Goal: Task Accomplishment & Management: Use online tool/utility

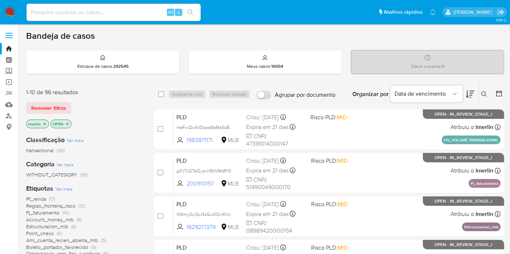
click at [44, 125] on icon "close-filter" at bounding box center [44, 124] width 4 height 4
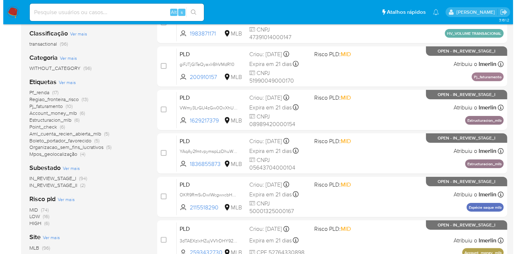
scroll to position [118, 0]
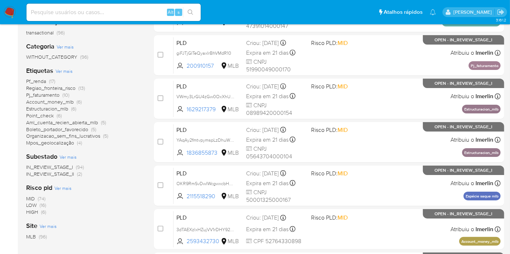
click at [65, 185] on span "Ver mais" at bounding box center [62, 188] width 17 height 7
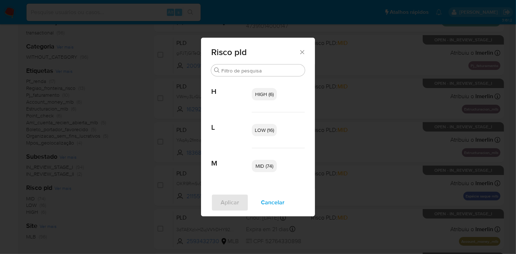
click at [268, 97] on span "HIGH (6)" at bounding box center [264, 94] width 19 height 7
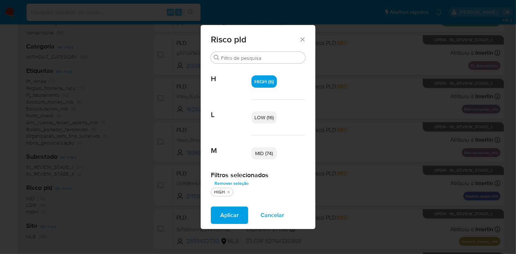
click at [265, 157] on p "MID (74)" at bounding box center [263, 153] width 25 height 12
click at [229, 208] on span "Aplicar" at bounding box center [229, 216] width 19 height 16
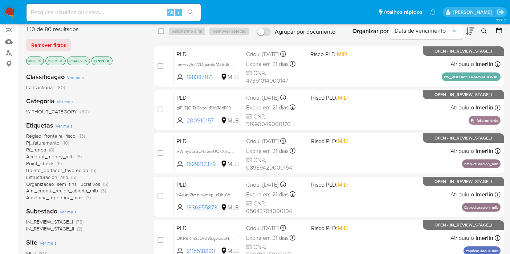
scroll to position [64, 0]
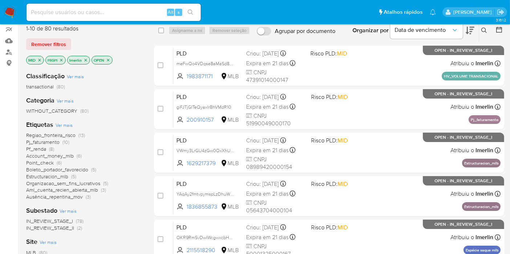
click at [38, 60] on icon "close-filter" at bounding box center [39, 60] width 3 height 3
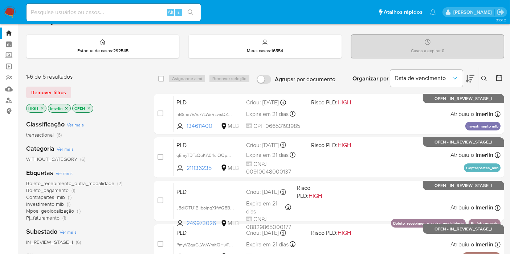
scroll to position [15, 0]
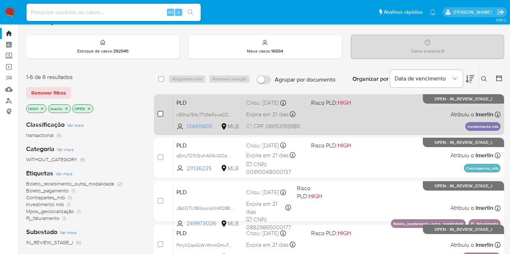
click at [159, 115] on input "checkbox" at bounding box center [160, 114] width 6 height 6
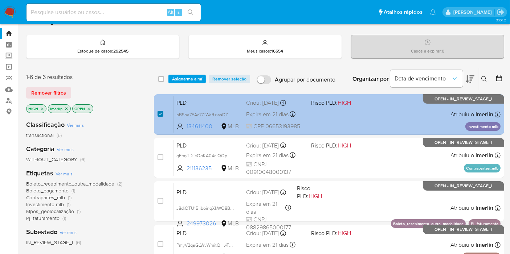
click at [159, 115] on input "checkbox" at bounding box center [160, 114] width 6 height 6
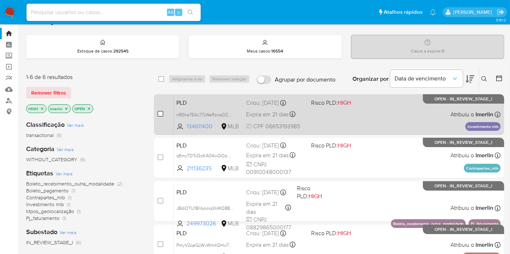
click at [160, 113] on input "checkbox" at bounding box center [160, 114] width 6 height 6
checkbox input "true"
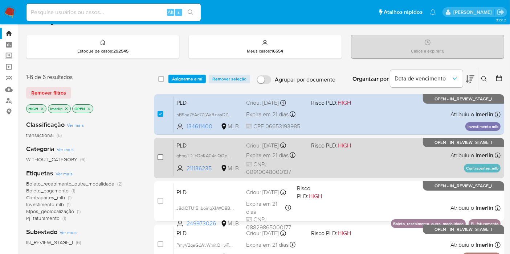
click at [161, 155] on input "checkbox" at bounding box center [160, 158] width 6 height 6
checkbox input "true"
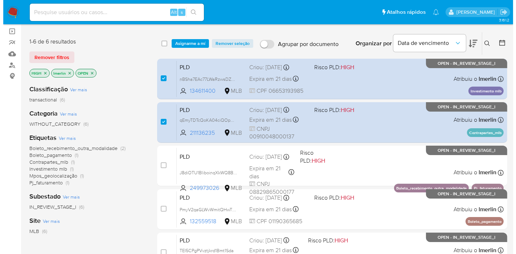
scroll to position [24, 0]
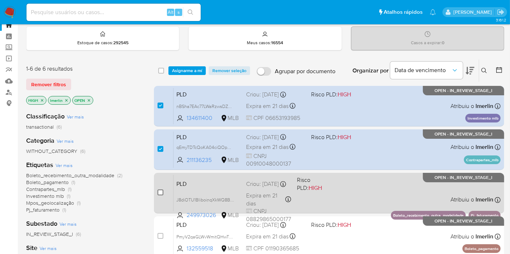
click at [161, 194] on input "checkbox" at bounding box center [160, 193] width 6 height 6
checkbox input "true"
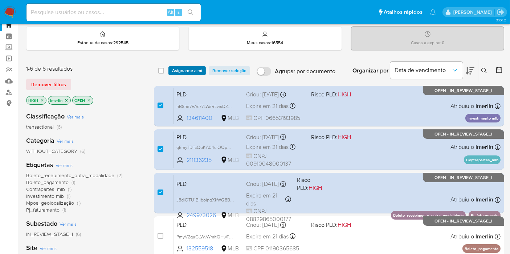
click at [189, 67] on span "Asignarme a mí" at bounding box center [187, 70] width 30 height 7
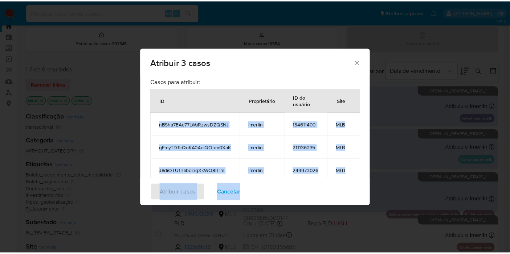
scroll to position [65, 0]
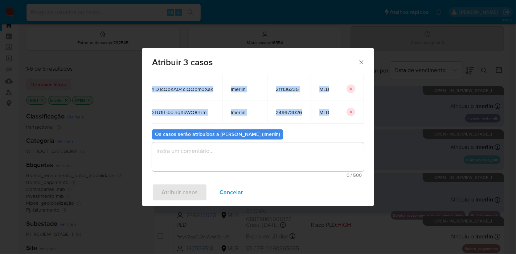
drag, startPoint x: 155, startPoint y: 120, endPoint x: 329, endPoint y: 109, distance: 173.8
click at [329, 109] on tbody "nBSha7EAc77LWaRzwsDZQSNt lmerlin 134611400 MLB qEmyTDTcQoKA04ciQOpm0XaK lmerlin…" at bounding box center [248, 89] width 232 height 70
copy tbody "nBSha7EAc77LWaRzwsDZQSNt lmerlin 134611400 MLB qEmyTDTcQoKA04ciQOpm0XaK lmerlin…"
click at [236, 189] on span "Cancelar" at bounding box center [232, 193] width 24 height 16
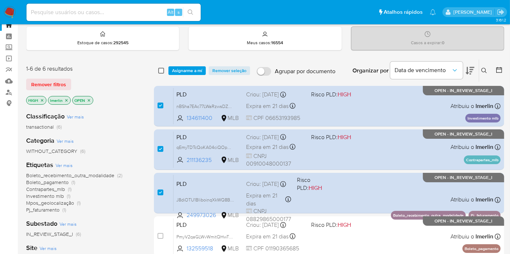
click at [159, 72] on input "checkbox" at bounding box center [161, 71] width 6 height 6
checkbox input "true"
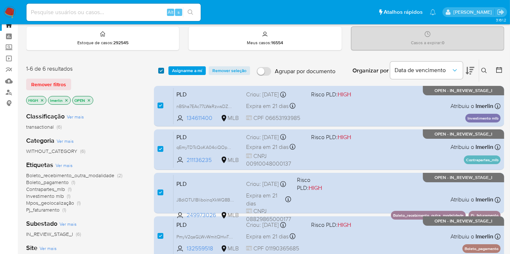
click at [159, 72] on input "checkbox" at bounding box center [161, 71] width 6 height 6
checkbox input "false"
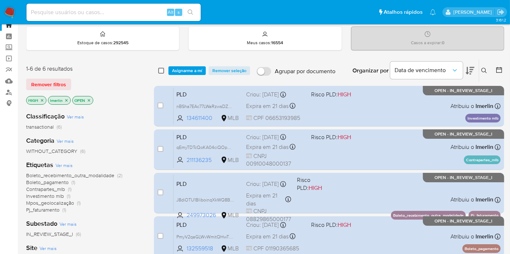
checkbox input "false"
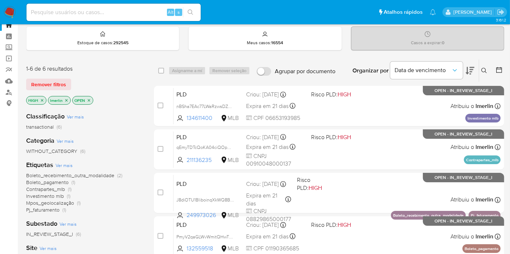
click at [40, 101] on icon "close-filter" at bounding box center [42, 100] width 4 height 4
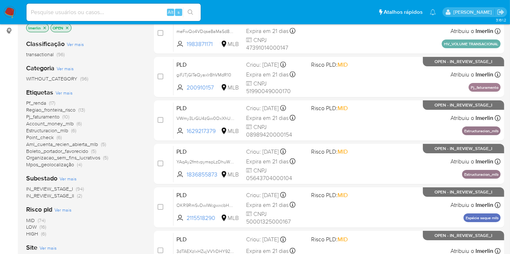
scroll to position [148, 0]
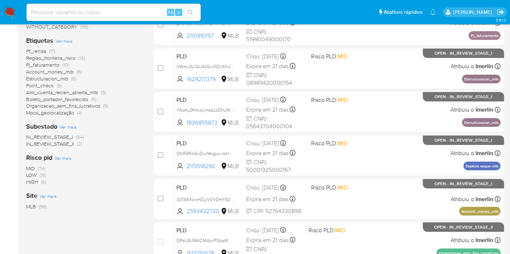
click at [38, 168] on span "(74)" at bounding box center [42, 168] width 8 height 7
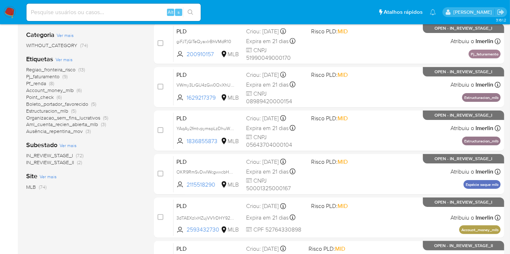
scroll to position [118, 0]
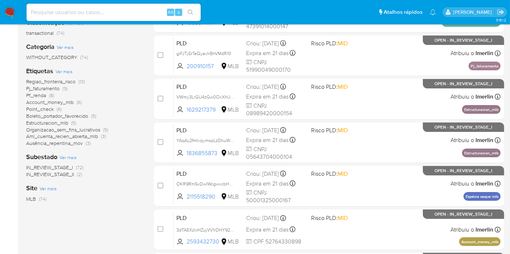
click at [32, 94] on span "Pf_renda" at bounding box center [36, 95] width 20 height 7
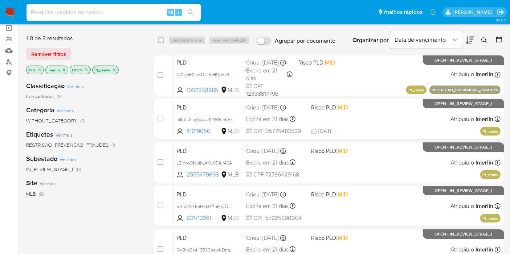
scroll to position [63, 0]
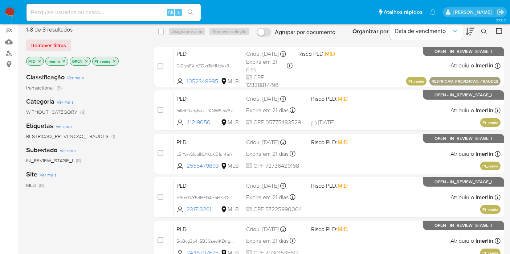
click at [113, 61] on icon "close-filter" at bounding box center [114, 61] width 3 height 3
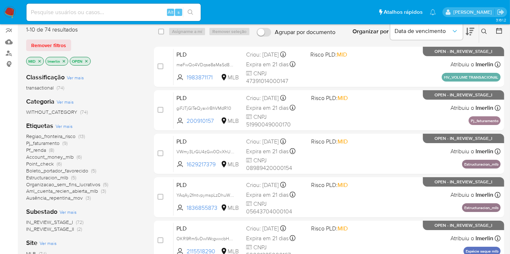
click at [52, 163] on span "Point_check" at bounding box center [40, 163] width 28 height 7
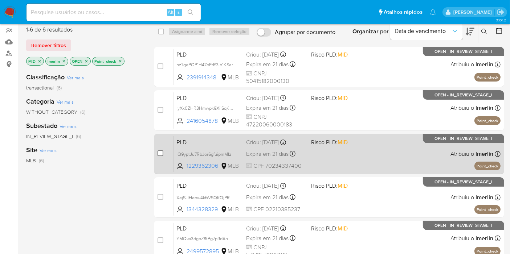
click at [161, 152] on input "checkbox" at bounding box center [160, 154] width 6 height 6
checkbox input "true"
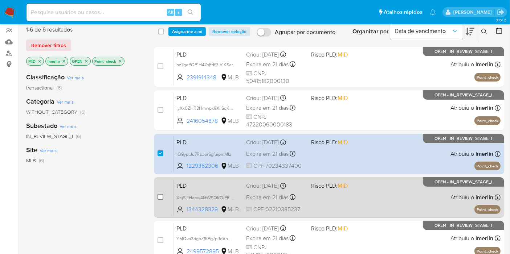
click at [158, 198] on input "checkbox" at bounding box center [160, 197] width 6 height 6
checkbox input "true"
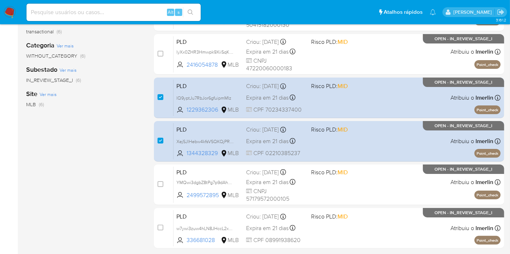
scroll to position [149, 0]
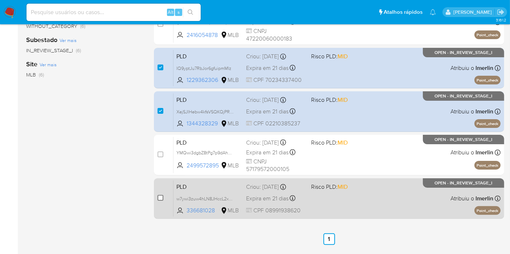
click at [160, 198] on input "checkbox" at bounding box center [160, 198] width 6 height 6
checkbox input "true"
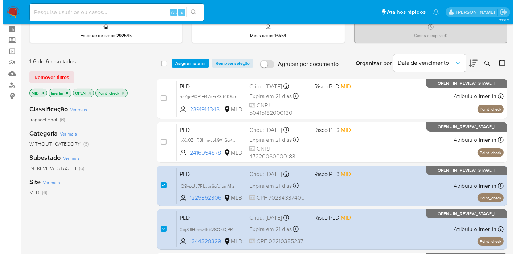
scroll to position [28, 0]
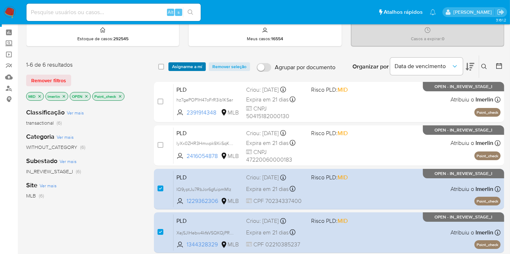
click at [190, 65] on span "Asignarme a mí" at bounding box center [187, 66] width 30 height 7
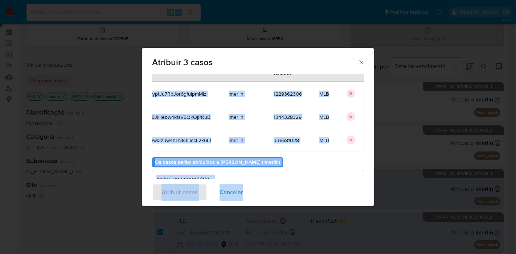
scroll to position [65, 0]
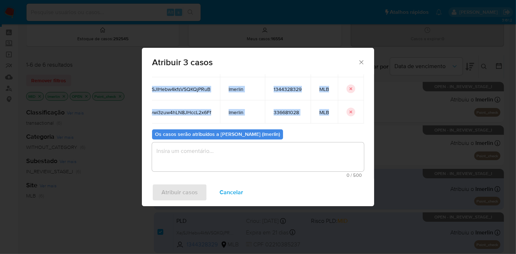
drag, startPoint x: 153, startPoint y: 123, endPoint x: 329, endPoint y: 108, distance: 177.3
click at [329, 108] on tbody "IQ9yptJu7RbJor6gfuipmMIz lmerlin 1229362306 MLB XejSJlHebw4kfsVSQKQjPRuB lmerli…" at bounding box center [250, 89] width 228 height 70
copy tbody "IQ9yptJu7RbJor6gfuipmMIz lmerlin 1229362306 MLB XejSJlHebw4kfsVSQKQjPRuB lmerli…"
click at [224, 188] on span "Cancelar" at bounding box center [232, 193] width 24 height 16
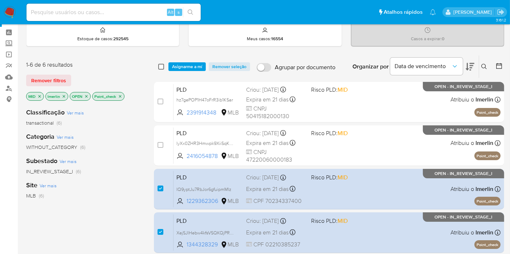
click at [163, 66] on input "checkbox" at bounding box center [161, 67] width 6 height 6
checkbox input "true"
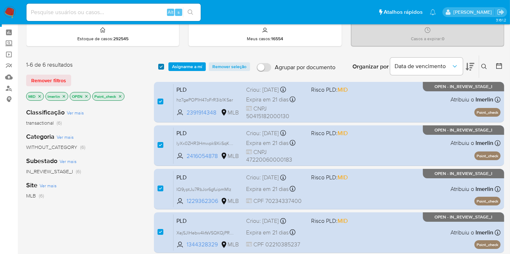
click at [163, 66] on input "checkbox" at bounding box center [161, 67] width 6 height 6
checkbox input "false"
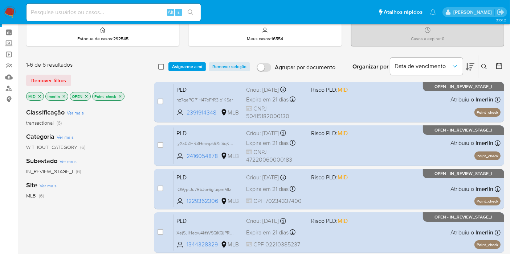
checkbox input "false"
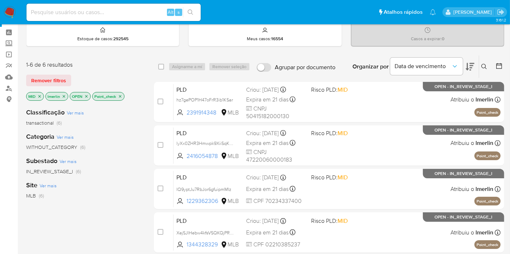
click at [120, 95] on icon "close-filter" at bounding box center [120, 96] width 3 height 3
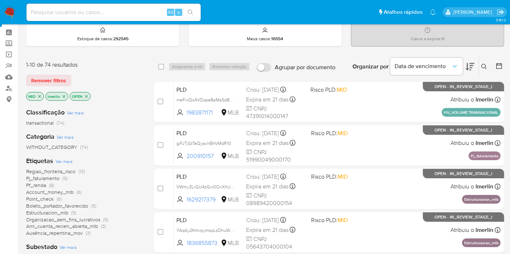
click at [68, 161] on span "Ver mais" at bounding box center [64, 161] width 17 height 7
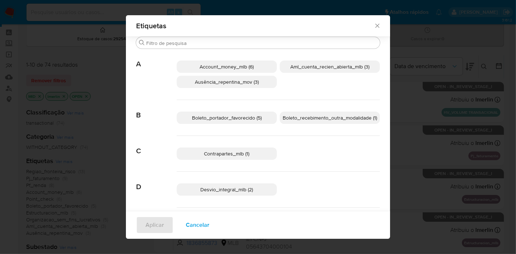
scroll to position [49, 0]
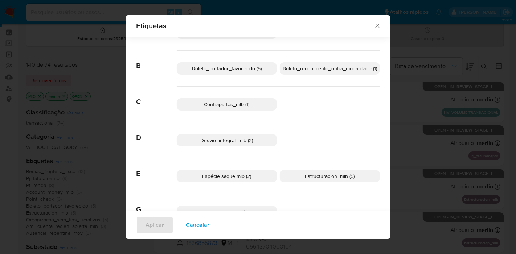
click at [220, 142] on span "Desvio_integral_mlb (2)" at bounding box center [227, 140] width 53 height 7
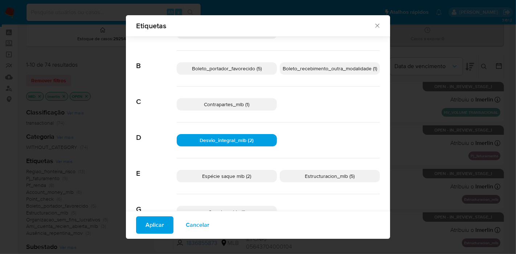
click at [152, 229] on span "Aplicar" at bounding box center [154, 225] width 19 height 16
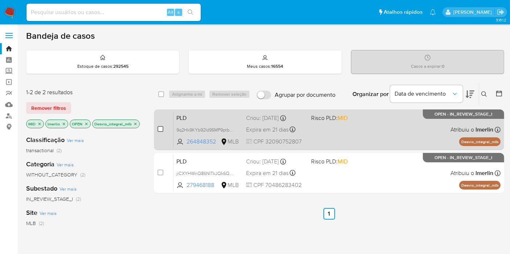
click at [161, 130] on input "checkbox" at bounding box center [160, 129] width 6 height 6
checkbox input "true"
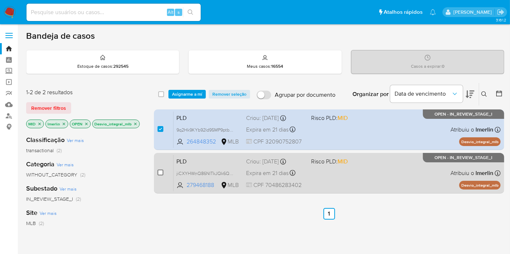
click at [162, 171] on input "checkbox" at bounding box center [160, 173] width 6 height 6
checkbox input "true"
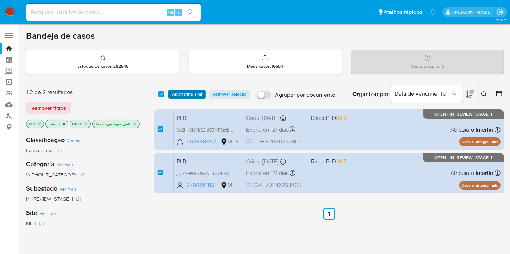
click at [184, 96] on span "Asignarme a mí" at bounding box center [187, 94] width 30 height 7
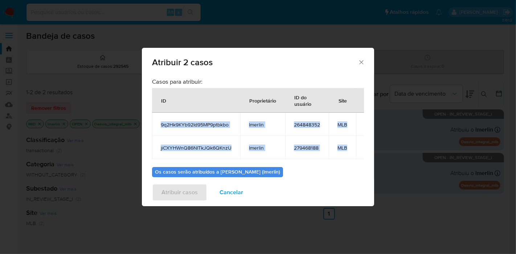
scroll to position [0, 24]
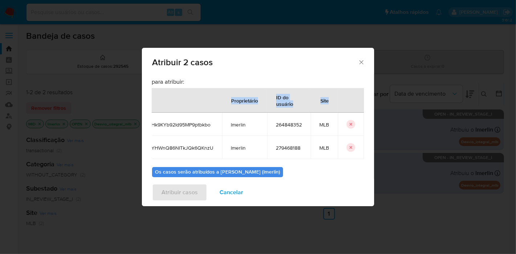
drag, startPoint x: 166, startPoint y: 121, endPoint x: 363, endPoint y: 154, distance: 199.4
click at [363, 154] on div "Casos para atribuir: ID Proprietário ID do usuário Site 9q2Hk9KYb92Id95MP9ptbkb…" at bounding box center [258, 126] width 232 height 104
copy thead "ID Proprietário ID do usuário Site"
click at [235, 192] on span "Cancelar" at bounding box center [232, 193] width 24 height 16
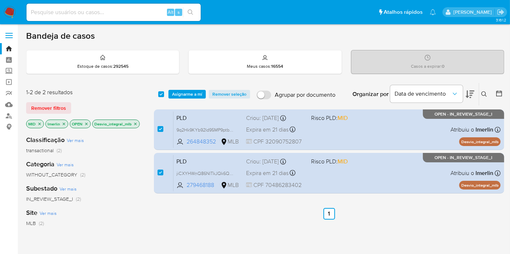
click at [135, 125] on icon "close-filter" at bounding box center [135, 124] width 4 height 4
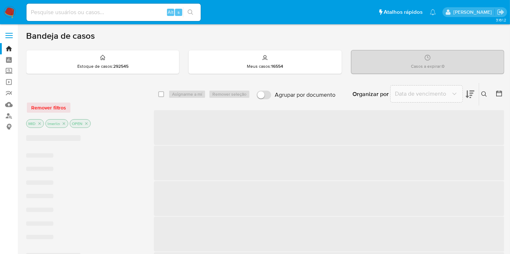
checkbox input "false"
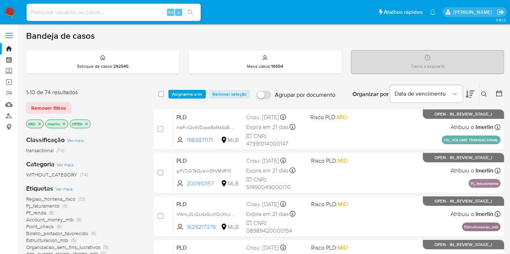
click at [67, 191] on span "Ver mais" at bounding box center [64, 189] width 17 height 7
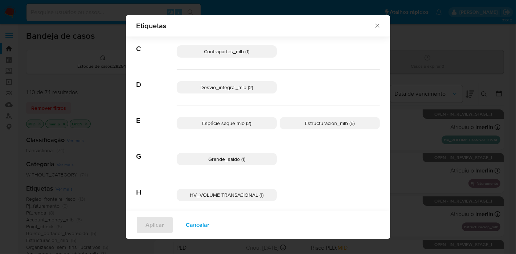
scroll to position [233, 0]
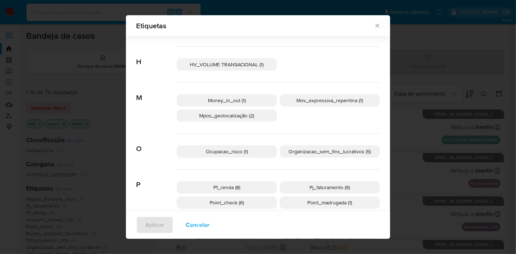
click at [265, 97] on p "Money_in_out (1)" at bounding box center [227, 100] width 100 height 12
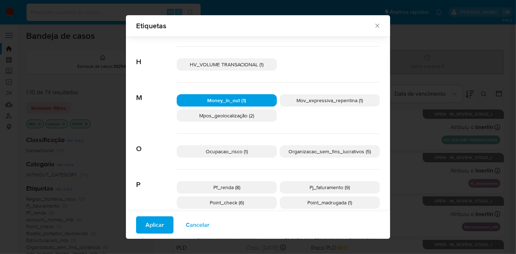
click at [157, 226] on span "Aplicar" at bounding box center [154, 225] width 19 height 16
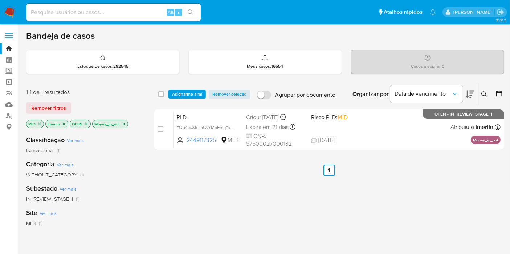
click at [124, 123] on icon "close-filter" at bounding box center [124, 124] width 4 height 4
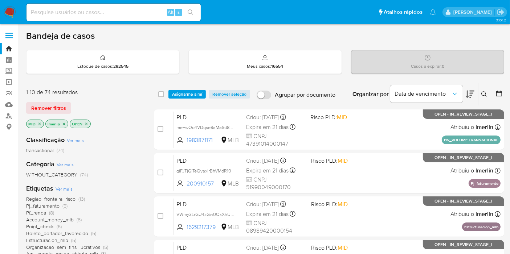
click at [57, 239] on span "Estructuracion_mlb" at bounding box center [47, 240] width 42 height 7
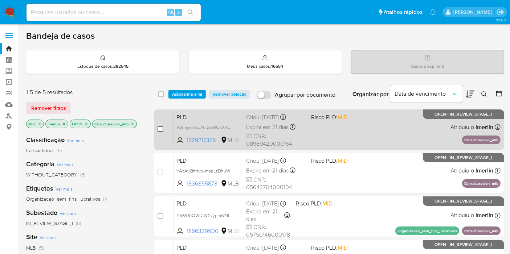
click at [159, 127] on input "checkbox" at bounding box center [160, 129] width 6 height 6
checkbox input "true"
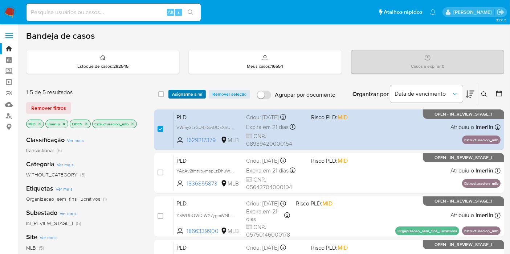
click at [192, 96] on span "Asignarme a mí" at bounding box center [187, 94] width 30 height 7
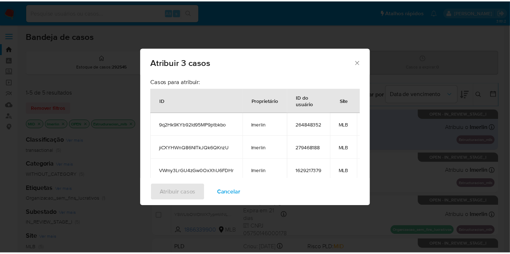
scroll to position [71, 0]
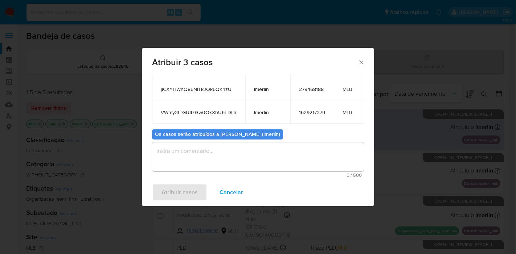
click at [229, 109] on span "VWmy3LrGU4zGw0OxXhU6FDHr" at bounding box center [199, 112] width 76 height 7
copy span "VWmy3LrGU4zGw0OxXhU6FDHr"
click at [311, 109] on span "1629217379" at bounding box center [312, 112] width 26 height 7
copy span "1629217379"
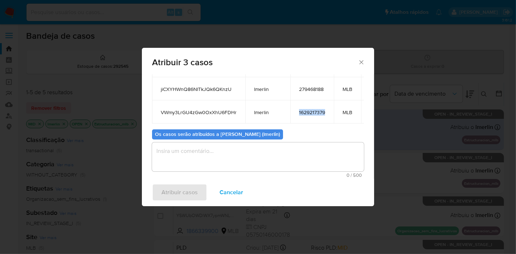
click at [311, 109] on span "1629217379" at bounding box center [312, 112] width 26 height 7
click at [225, 190] on span "Cancelar" at bounding box center [232, 193] width 24 height 16
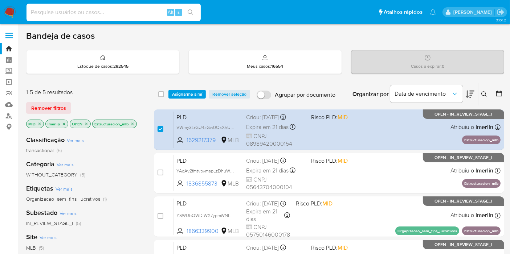
paste input "nBSha7EAc77LWaRzwsDZQSNt"
click at [126, 11] on input at bounding box center [113, 12] width 174 height 9
type input "nBSha7EAc77LWaRzwsDZQSNt"
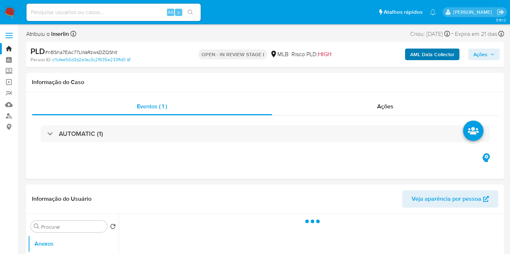
select select "10"
click at [443, 54] on b "AML Data Collector" at bounding box center [432, 55] width 44 height 12
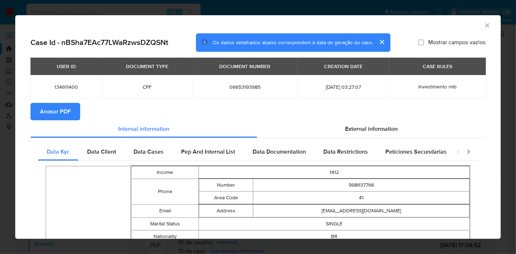
click at [65, 114] on span "Anexar PDF" at bounding box center [55, 112] width 31 height 16
click at [484, 25] on icon "Fechar a janela" at bounding box center [487, 25] width 7 height 7
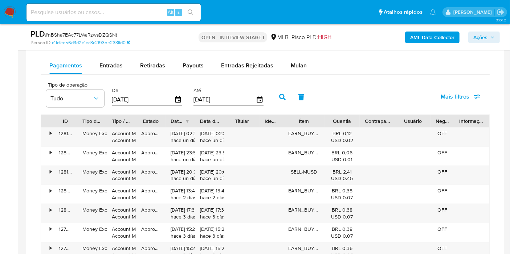
scroll to position [603, 0]
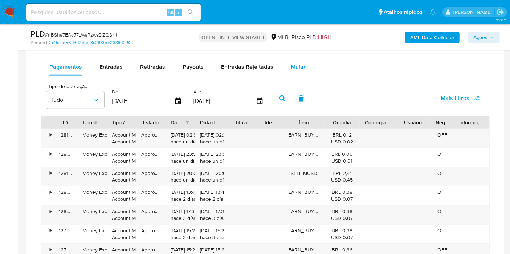
click at [296, 71] on div "Mulan" at bounding box center [299, 66] width 16 height 17
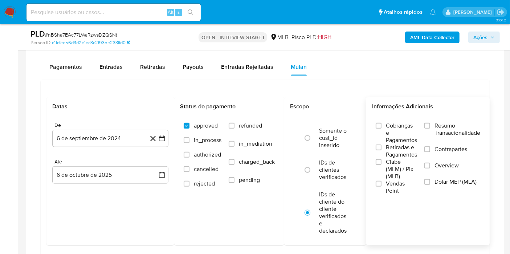
click at [466, 125] on span "Resumo Transacionalidade" at bounding box center [457, 129] width 46 height 15
click at [430, 125] on input "Resumo Transacionalidade" at bounding box center [427, 126] width 6 height 6
click at [161, 135] on icon "button" at bounding box center [161, 138] width 7 height 7
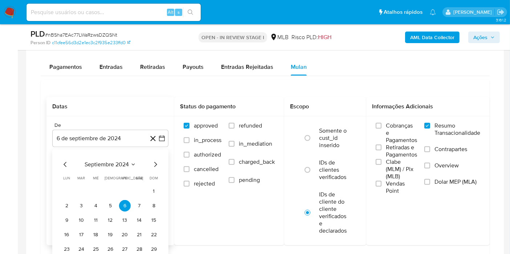
drag, startPoint x: 114, startPoint y: 153, endPoint x: 119, endPoint y: 165, distance: 13.2
click at [119, 165] on div "septiembre 2024 septiembre 2024 lun lunes mar martes mié miércoles jue jueves v…" at bounding box center [110, 213] width 116 height 129
click at [119, 165] on span "septiembre 2024" at bounding box center [107, 164] width 44 height 7
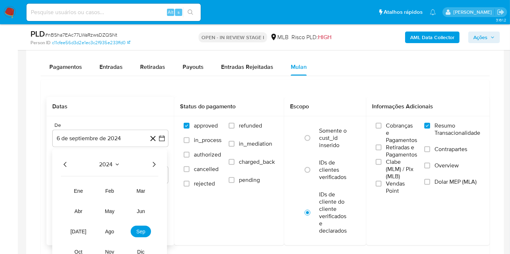
click at [157, 164] on icon "Año siguiente" at bounding box center [153, 164] width 9 height 9
click at [111, 232] on span "ago" at bounding box center [109, 232] width 9 height 6
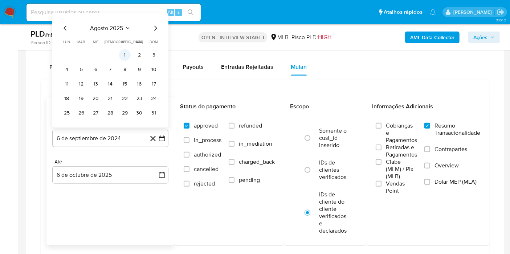
click at [123, 55] on button "1" at bounding box center [125, 55] width 12 height 12
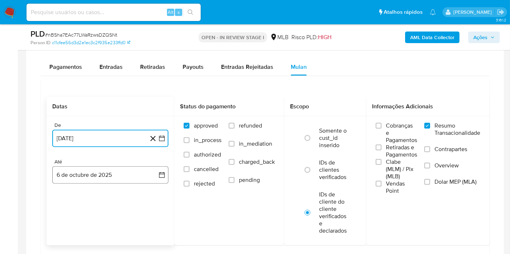
click at [150, 180] on button "6 de octubre de 2025" at bounding box center [110, 175] width 116 height 17
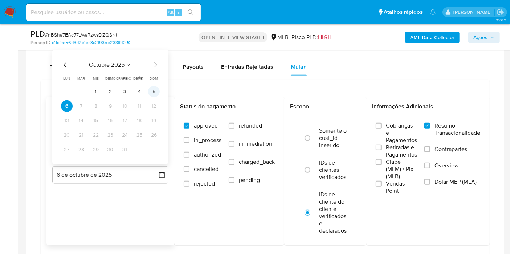
click at [155, 93] on button "5" at bounding box center [154, 92] width 12 height 12
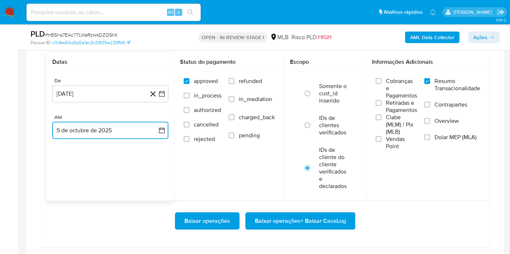
scroll to position [654, 0]
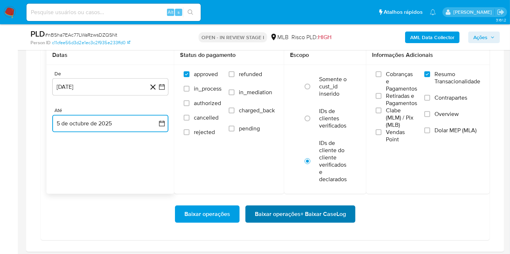
click at [316, 209] on span "Baixar operações + Baixar CaseLog" at bounding box center [300, 214] width 91 height 16
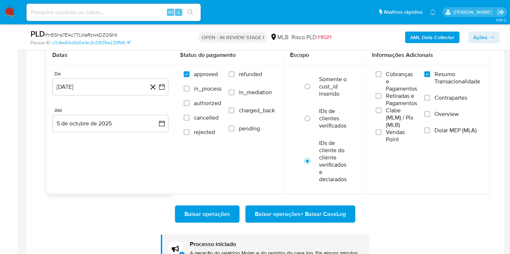
paste input "qEmyTDTcQoKA04ciQOpm0XaK"
click at [117, 10] on input "qEmyTDTcQoKA04ciQOpm0XaK" at bounding box center [113, 12] width 174 height 9
type input "qEmyTDTcQoKA04ciQOpm0XaK"
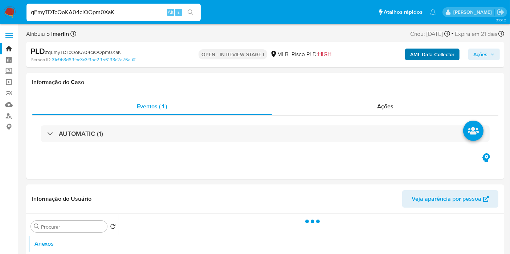
select select "10"
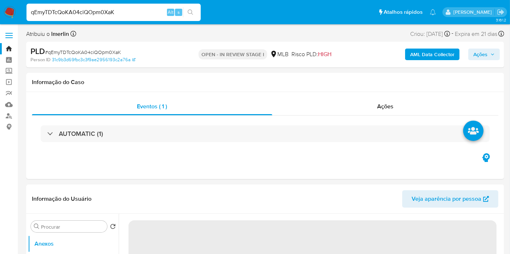
click at [442, 52] on b "AML Data Collector" at bounding box center [432, 55] width 44 height 12
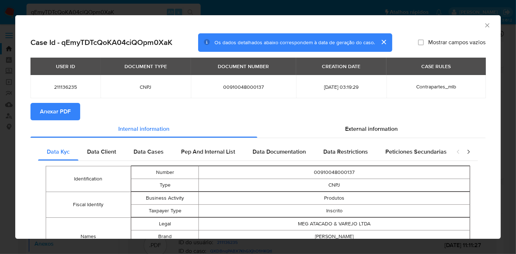
click at [60, 108] on span "Anexar PDF" at bounding box center [55, 112] width 31 height 16
click at [484, 23] on icon "Fechar a janela" at bounding box center [487, 25] width 7 height 7
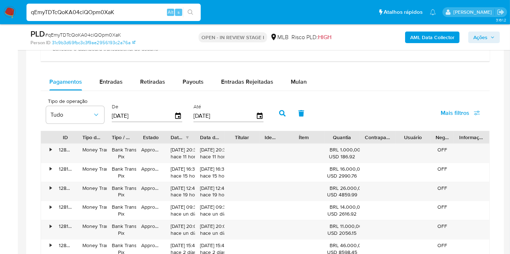
scroll to position [591, 0]
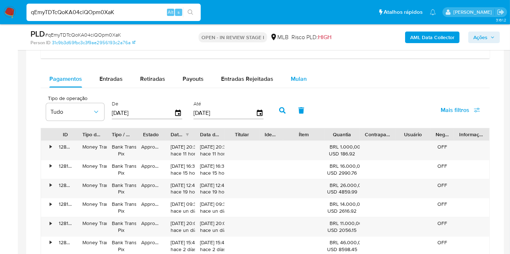
click at [311, 79] on button "Mulan" at bounding box center [298, 78] width 33 height 17
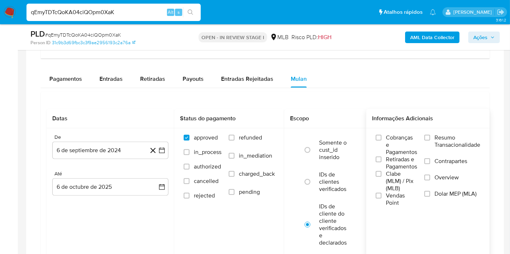
click at [439, 142] on span "Resumo Transacionalidade" at bounding box center [457, 141] width 46 height 15
click at [430, 141] on input "Resumo Transacionalidade" at bounding box center [427, 138] width 6 height 6
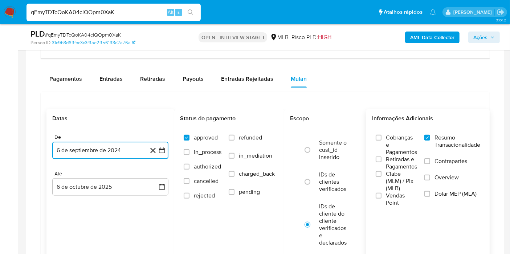
click at [164, 150] on icon "button" at bounding box center [161, 150] width 7 height 7
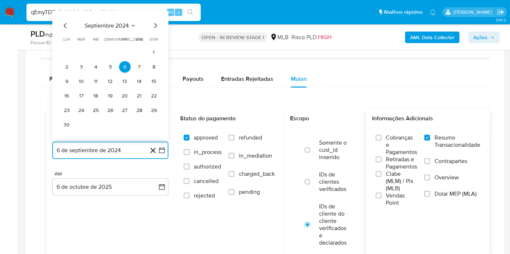
click at [130, 27] on button "septiembre 2024" at bounding box center [111, 25] width 52 height 7
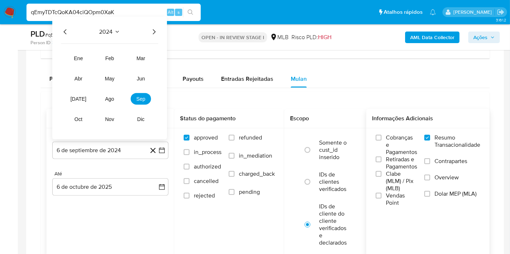
click at [155, 29] on icon "Año siguiente" at bounding box center [153, 32] width 9 height 9
click at [108, 99] on span "ago" at bounding box center [109, 99] width 9 height 6
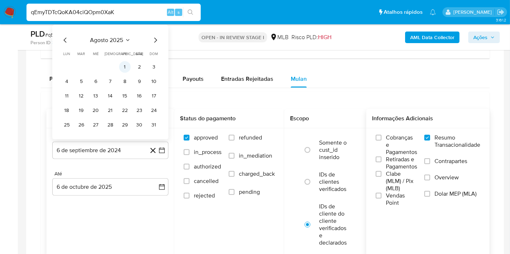
click at [126, 69] on button "1" at bounding box center [125, 67] width 12 height 12
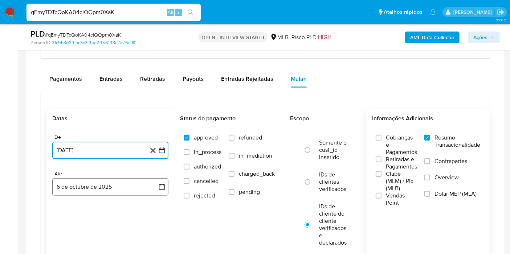
click at [159, 185] on icon "button" at bounding box center [161, 187] width 7 height 7
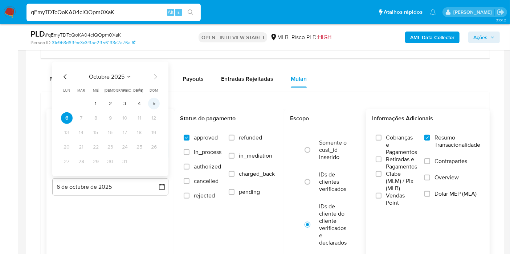
click at [151, 101] on button "5" at bounding box center [154, 104] width 12 height 12
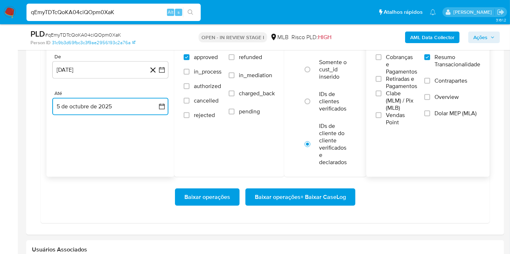
scroll to position [683, 0]
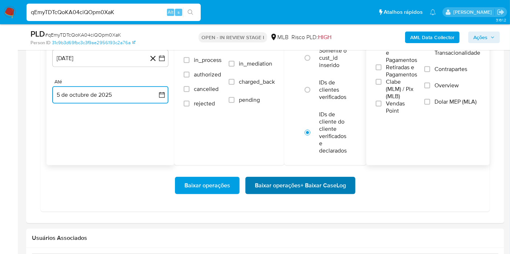
click at [323, 185] on span "Baixar operações + Baixar CaseLog" at bounding box center [300, 186] width 91 height 16
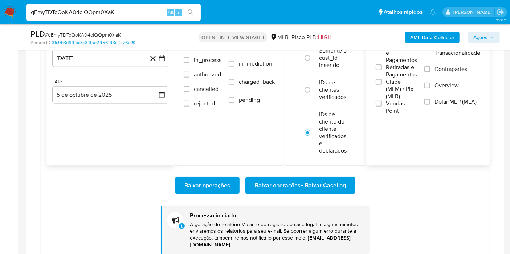
click at [146, 12] on input "qEmyTDTcQoKA04ciQOpm0XaK" at bounding box center [113, 12] width 174 height 9
paste input "J8diOTU1BliboinqXkWQ8Brm"
type input "J8diOTU1BliboinqXkWQ8Brm"
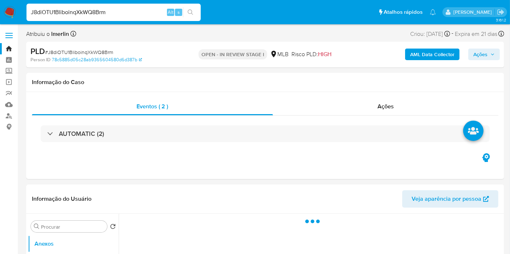
select select "10"
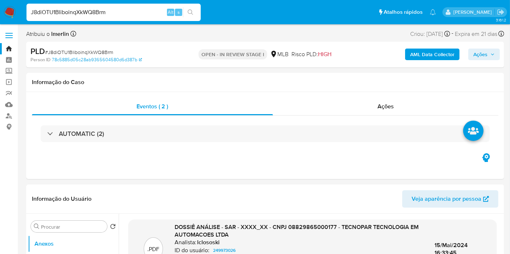
click at [432, 56] on b "AML Data Collector" at bounding box center [432, 55] width 44 height 12
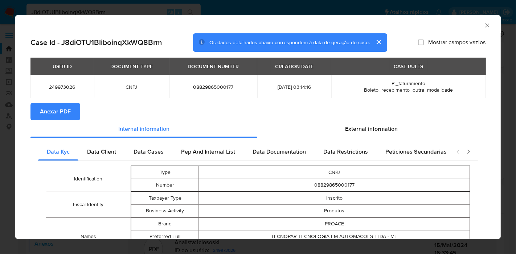
click at [69, 108] on span "Anexar PDF" at bounding box center [55, 112] width 31 height 16
click at [484, 28] on icon "Fechar a janela" at bounding box center [487, 25] width 7 height 7
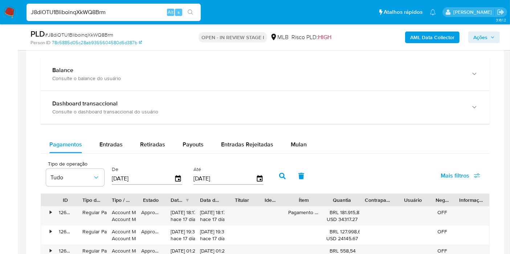
scroll to position [526, 0]
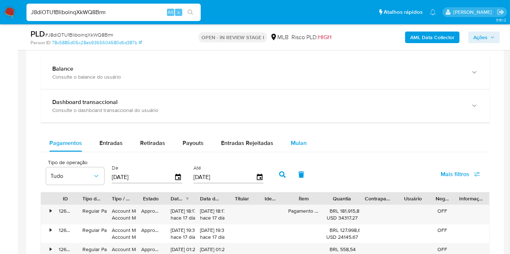
click at [295, 143] on span "Mulan" at bounding box center [299, 143] width 16 height 8
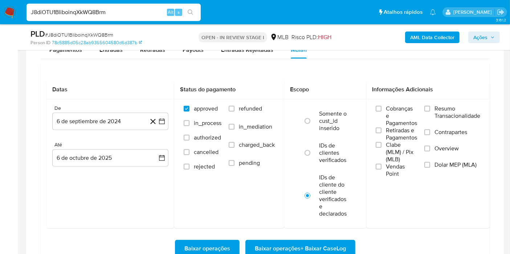
scroll to position [621, 0]
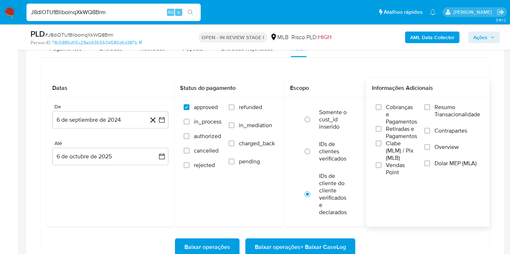
click at [461, 123] on label "Resumo Transacionalidade" at bounding box center [452, 116] width 56 height 24
click at [430, 110] on input "Resumo Transacionalidade" at bounding box center [427, 107] width 6 height 6
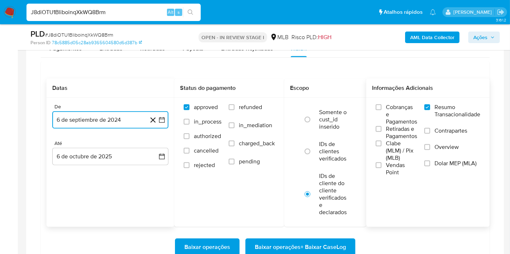
click at [161, 120] on icon "button" at bounding box center [161, 119] width 7 height 7
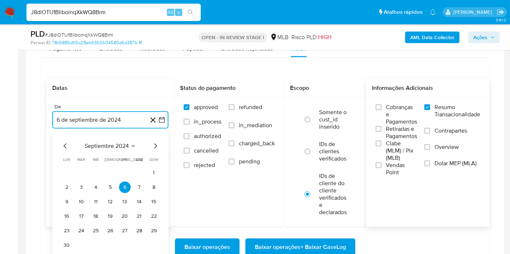
click at [115, 148] on span "septiembre 2024" at bounding box center [107, 146] width 44 height 7
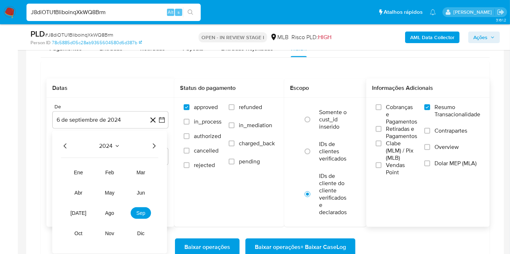
click at [153, 144] on icon "Año siguiente" at bounding box center [153, 146] width 9 height 9
click at [104, 216] on button "ago" at bounding box center [109, 214] width 20 height 12
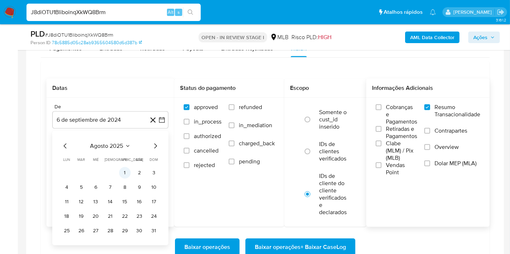
click at [127, 175] on button "1" at bounding box center [125, 173] width 12 height 12
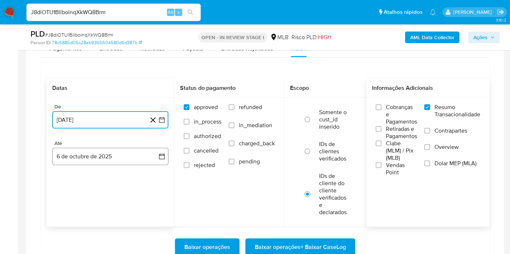
click at [145, 163] on button "6 de octubre de 2025" at bounding box center [110, 156] width 116 height 17
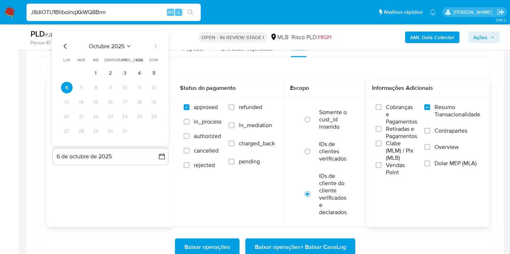
click at [157, 78] on tbody "1 2 3 4 5 6 7 8 9 10 11 12 13 14 15 16 17 18 19 20 21 22 23 24 25 26 27 28 29 3…" at bounding box center [110, 102] width 99 height 70
click at [156, 75] on button "5" at bounding box center [154, 73] width 12 height 12
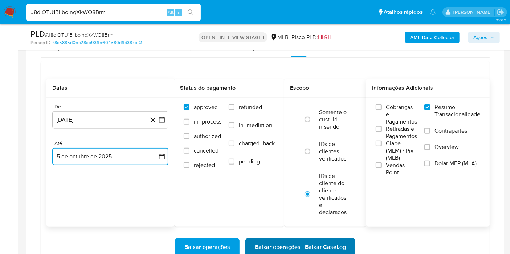
click at [280, 242] on span "Baixar operações + Baixar CaseLog" at bounding box center [300, 247] width 91 height 16
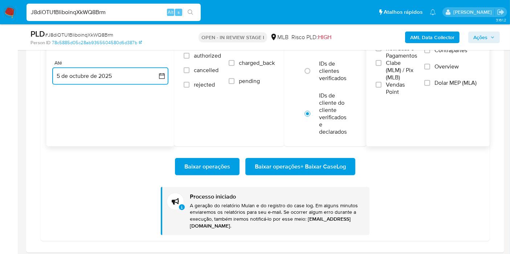
scroll to position [709, 0]
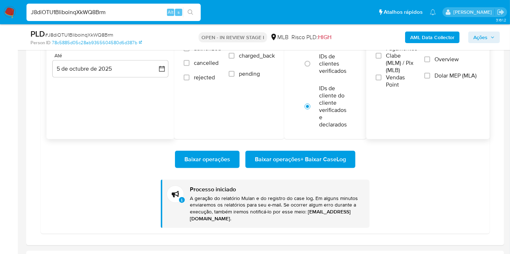
click at [130, 10] on input "J8diOTU1BliboinqXkWQ8Brm" at bounding box center [113, 12] width 174 height 9
paste input "IQ9yptJu7RbJor6gfuipmMIz"
type input "IQ9yptJu7RbJor6gfuipmMIz"
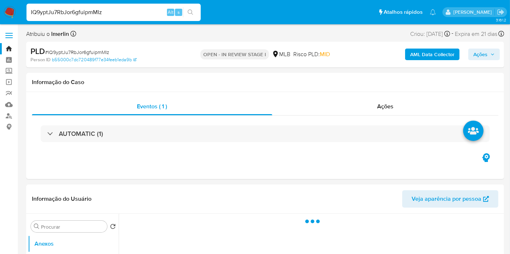
select select "10"
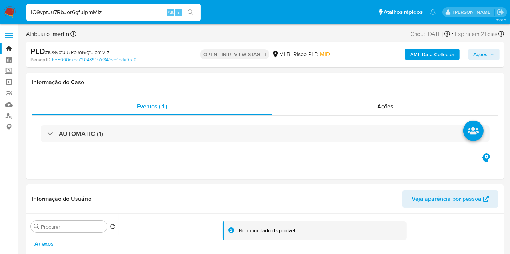
click at [426, 58] on b "AML Data Collector" at bounding box center [432, 55] width 44 height 12
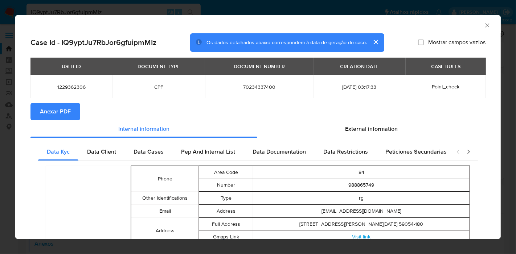
click at [39, 119] on button "Anexar PDF" at bounding box center [55, 111] width 50 height 17
click at [484, 28] on icon "Fechar a janela" at bounding box center [487, 25] width 7 height 7
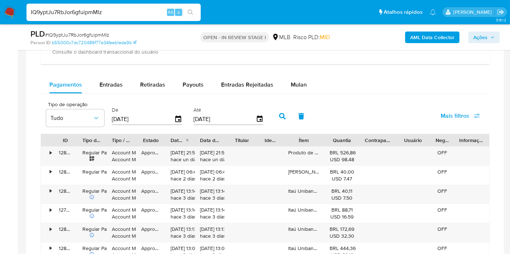
scroll to position [577, 0]
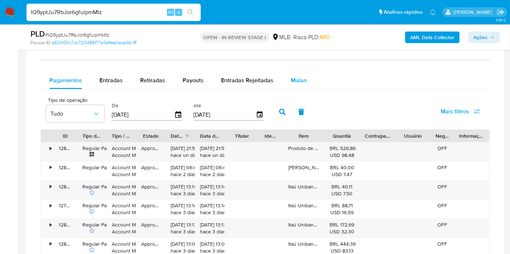
click at [300, 78] on span "Mulan" at bounding box center [299, 80] width 16 height 8
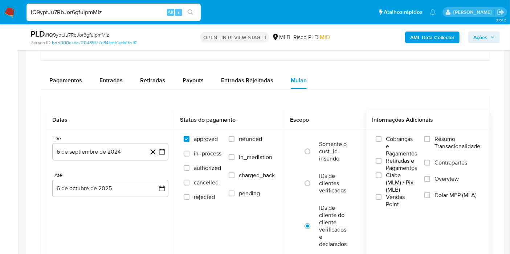
click at [447, 139] on span "Resumo Transacionalidade" at bounding box center [457, 143] width 46 height 15
click at [430, 139] on input "Resumo Transacionalidade" at bounding box center [427, 139] width 6 height 6
click at [402, 194] on span "Vendas Point" at bounding box center [401, 201] width 31 height 15
click at [381, 194] on input "Vendas Point" at bounding box center [379, 197] width 6 height 6
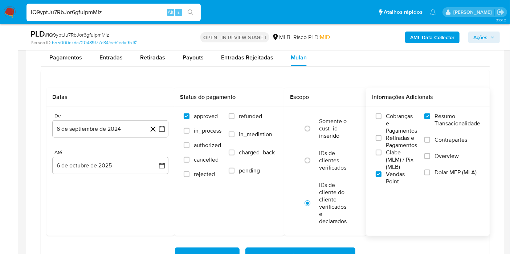
scroll to position [612, 0]
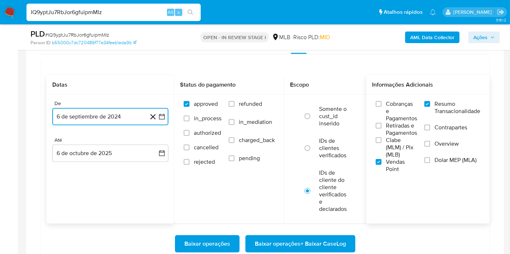
click at [160, 114] on icon "button" at bounding box center [161, 116] width 7 height 7
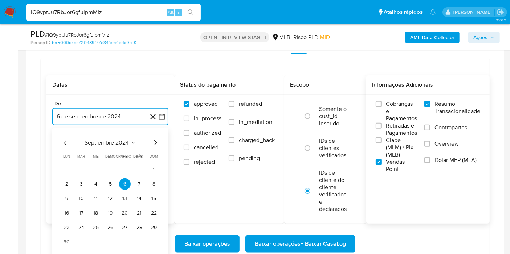
click at [110, 143] on span "septiembre 2024" at bounding box center [107, 142] width 44 height 7
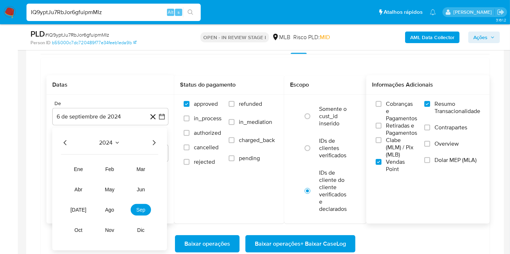
click at [153, 139] on icon "Año siguiente" at bounding box center [153, 143] width 9 height 9
click at [103, 211] on button "ago" at bounding box center [109, 210] width 20 height 12
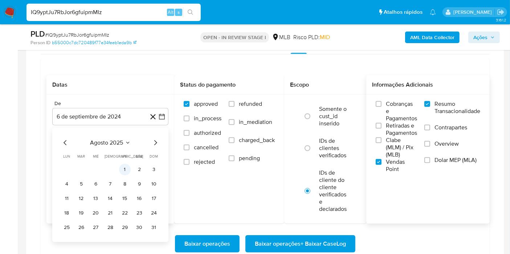
click at [125, 164] on button "1" at bounding box center [125, 170] width 12 height 12
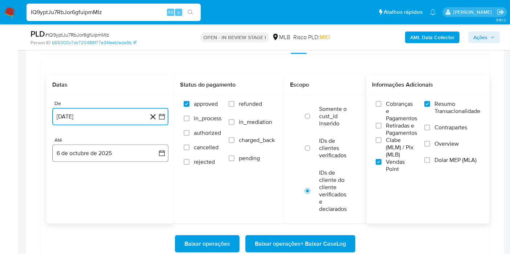
click at [158, 153] on icon "button" at bounding box center [161, 153] width 7 height 7
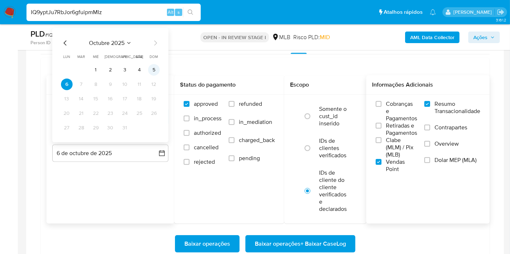
click at [157, 70] on button "5" at bounding box center [154, 70] width 12 height 12
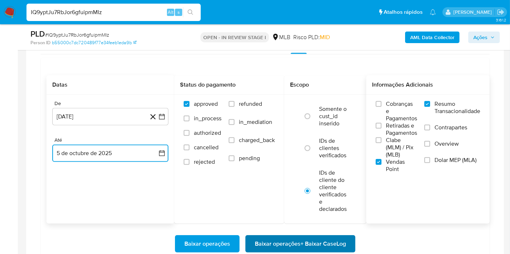
click at [304, 236] on span "Baixar operações + Baixar CaseLog" at bounding box center [300, 244] width 91 height 16
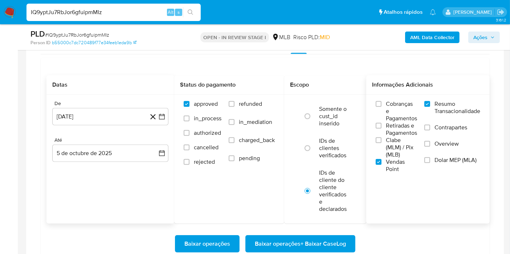
click at [124, 15] on input "IQ9yptJu7RbJor6gfuipmMIz" at bounding box center [113, 12] width 174 height 9
paste input "XejSJlHebw4kfsVSQKQjPRuB"
type input "XejSJlHebw4kfsVSQKQjPRuB"
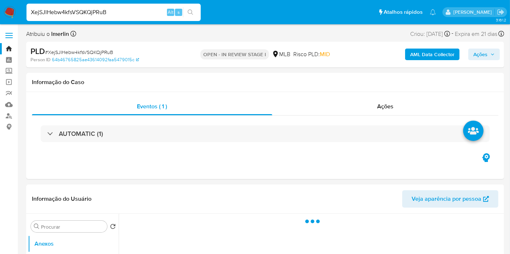
select select "10"
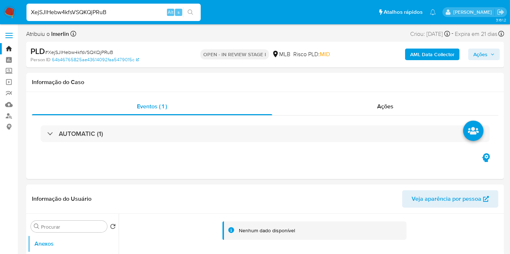
click at [428, 60] on b "AML Data Collector" at bounding box center [432, 55] width 44 height 12
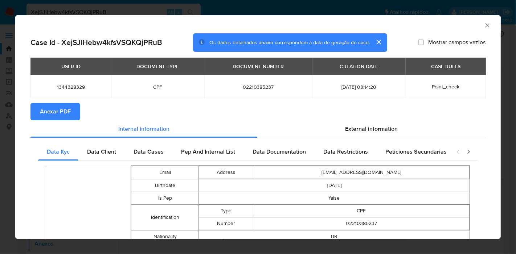
click at [61, 119] on span "Anexar PDF" at bounding box center [55, 112] width 31 height 16
click at [484, 24] on icon "Fechar a janela" at bounding box center [487, 25] width 7 height 7
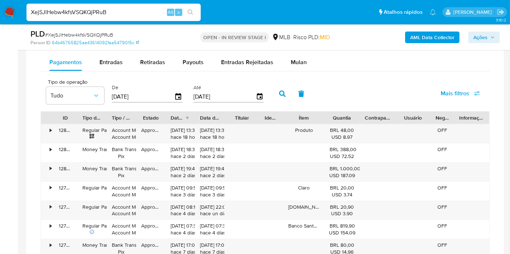
scroll to position [555, 0]
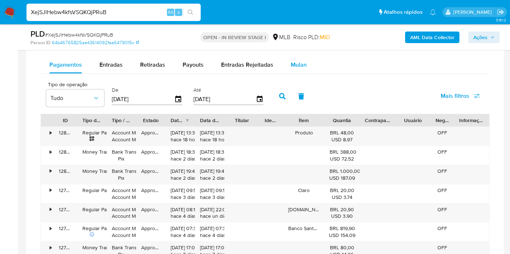
click at [295, 63] on span "Mulan" at bounding box center [299, 65] width 16 height 8
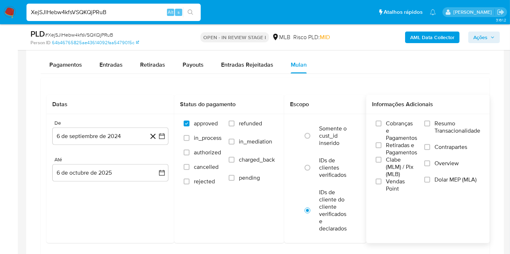
click at [438, 127] on span "Resumo Transacionalidade" at bounding box center [457, 127] width 46 height 15
click at [430, 127] on input "Resumo Transacionalidade" at bounding box center [427, 124] width 6 height 6
click at [395, 180] on span "Vendas Point" at bounding box center [401, 185] width 31 height 15
click at [381, 180] on input "Vendas Point" at bounding box center [379, 182] width 6 height 6
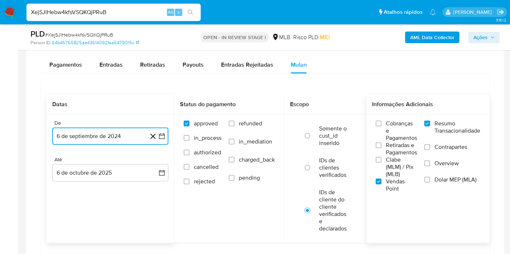
click at [160, 140] on button "6 de septiembre de 2024" at bounding box center [110, 136] width 116 height 17
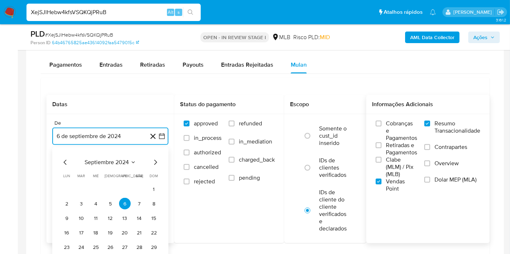
click at [129, 160] on button "septiembre 2024" at bounding box center [111, 162] width 52 height 7
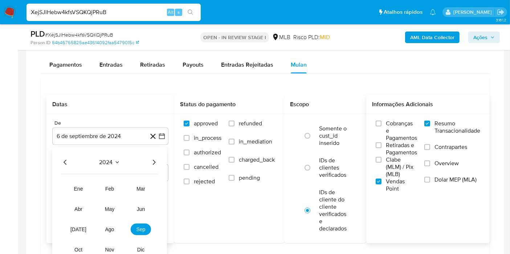
click at [153, 161] on icon "Año siguiente" at bounding box center [153, 162] width 9 height 9
click at [106, 229] on span "ago" at bounding box center [109, 230] width 9 height 6
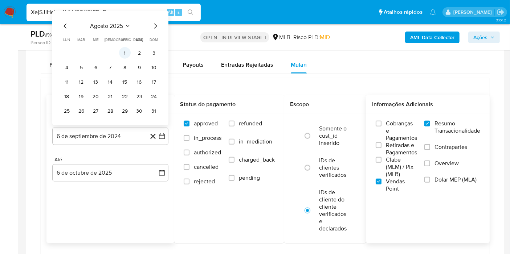
click at [130, 52] on button "1" at bounding box center [125, 53] width 12 height 12
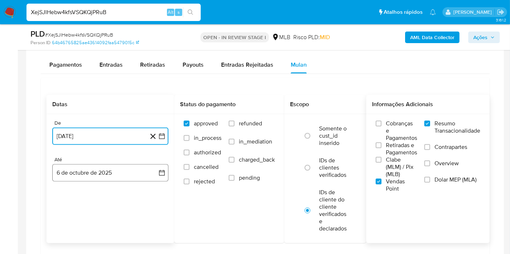
click at [146, 176] on button "6 de octubre de 2025" at bounding box center [110, 172] width 116 height 17
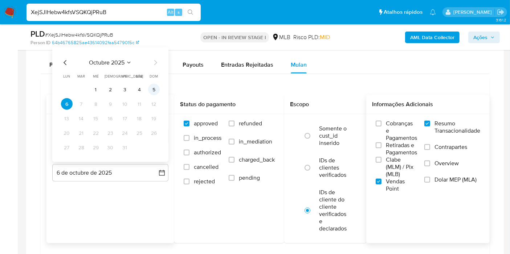
click at [150, 91] on button "5" at bounding box center [154, 90] width 12 height 12
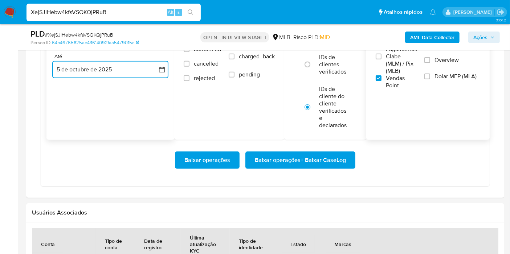
scroll to position [664, 0]
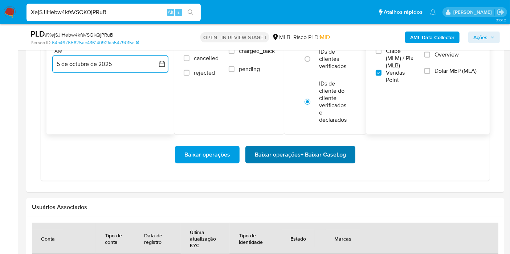
click at [343, 149] on span "Baixar operações + Baixar CaseLog" at bounding box center [300, 155] width 91 height 16
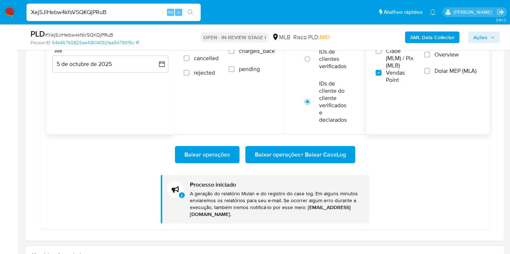
click at [161, 10] on input "XejSJlHebw4kfsVSQKQjPRuB" at bounding box center [113, 12] width 174 height 9
paste input "w7ywi3zuw4hLN8JHccL2x6Ff"
type input "w7ywi3zuw4hLN8JHccL2x6Ff"
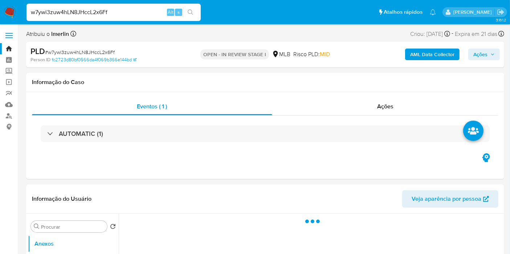
select select "10"
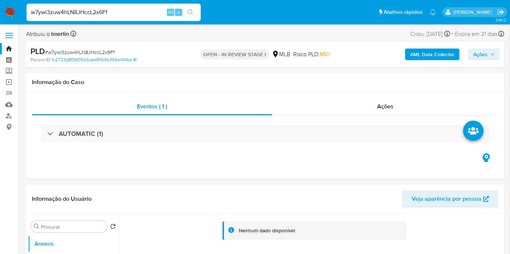
click at [427, 54] on b "AML Data Collector" at bounding box center [432, 55] width 44 height 12
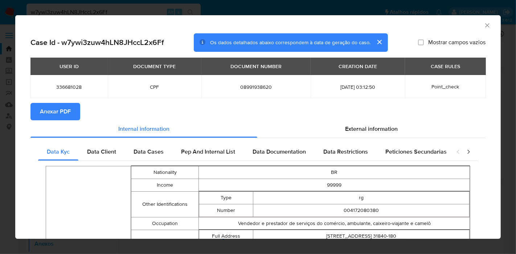
click at [61, 113] on span "Anexar PDF" at bounding box center [55, 112] width 31 height 16
click at [484, 27] on icon "Fechar a janela" at bounding box center [487, 25] width 7 height 7
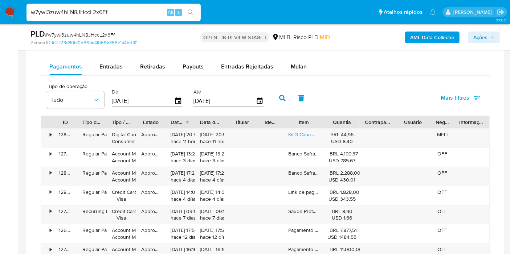
scroll to position [557, 0]
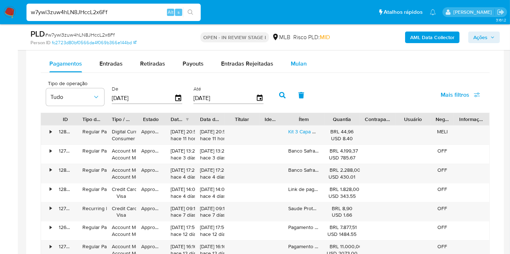
click at [299, 63] on span "Mulan" at bounding box center [299, 64] width 16 height 8
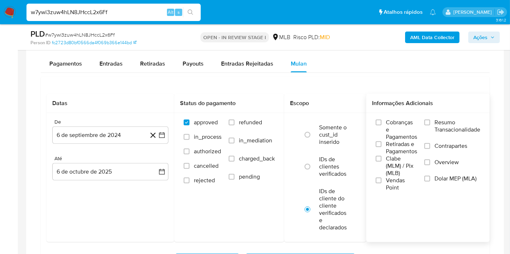
click at [456, 126] on span "Resumo Transacionalidade" at bounding box center [457, 126] width 46 height 15
click at [430, 126] on input "Resumo Transacionalidade" at bounding box center [427, 123] width 6 height 6
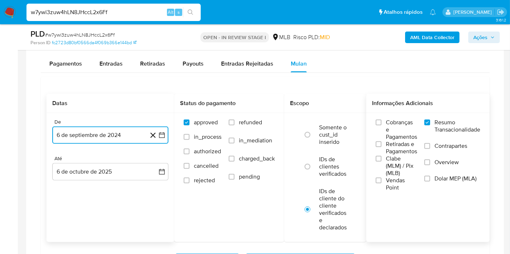
click at [161, 136] on icon "button" at bounding box center [161, 135] width 7 height 7
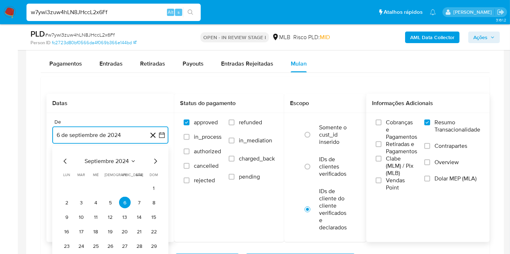
click at [126, 161] on span "septiembre 2024" at bounding box center [107, 161] width 44 height 7
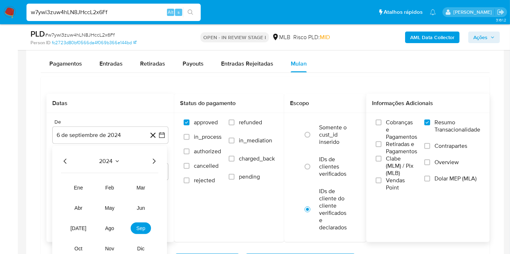
click at [154, 159] on icon "Año siguiente" at bounding box center [154, 161] width 3 height 5
click at [113, 226] on span "ago" at bounding box center [109, 229] width 9 height 6
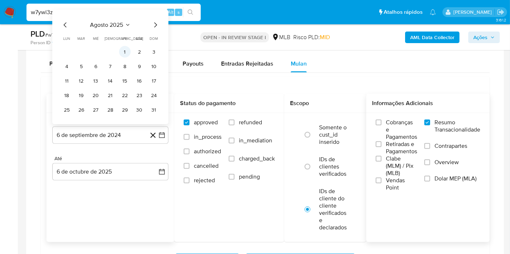
click at [119, 53] on button "1" at bounding box center [125, 52] width 12 height 12
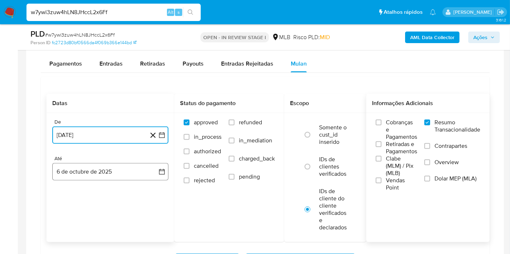
click at [147, 173] on button "6 de octubre de 2025" at bounding box center [110, 171] width 116 height 17
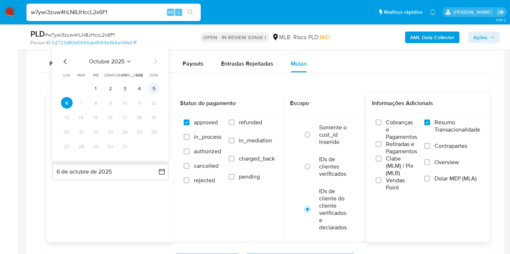
click at [151, 86] on button "5" at bounding box center [154, 89] width 12 height 12
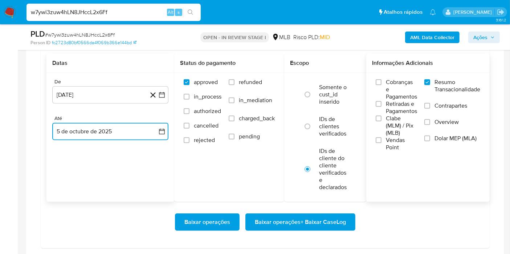
scroll to position [610, 0]
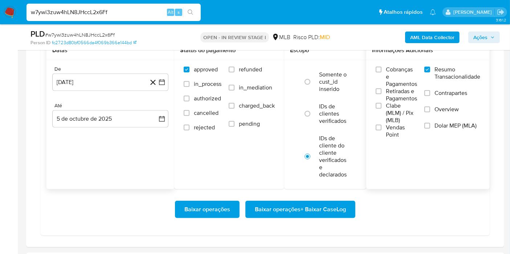
click at [387, 126] on span "Vendas Point" at bounding box center [401, 131] width 31 height 15
click at [381, 126] on input "Vendas Point" at bounding box center [379, 128] width 6 height 6
click at [332, 209] on span "Baixar operações + Baixar CaseLog" at bounding box center [300, 210] width 91 height 16
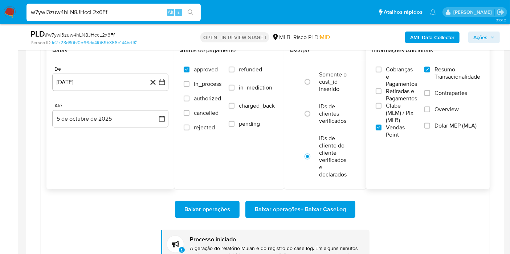
click at [131, 8] on input "w7ywi3zuw4hLN8JHccL2x6Ff" at bounding box center [113, 12] width 174 height 9
paste input "9q2Hk9KYb92Id95MP9ptbkbo"
type input "9q2Hk9KYb92Id95MP9ptbkbo"
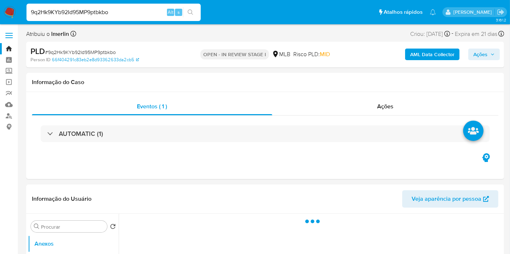
click at [441, 54] on b "AML Data Collector" at bounding box center [432, 55] width 44 height 12
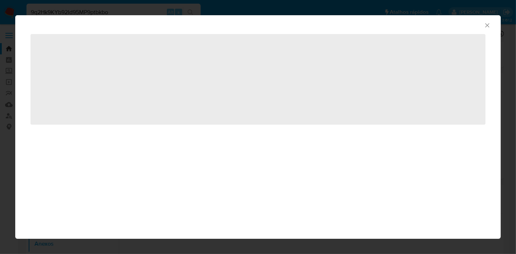
select select "10"
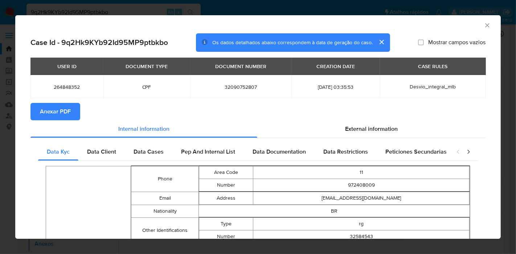
click at [67, 115] on span "Anexar PDF" at bounding box center [55, 112] width 31 height 16
click at [484, 23] on icon "Fechar a janela" at bounding box center [487, 25] width 7 height 7
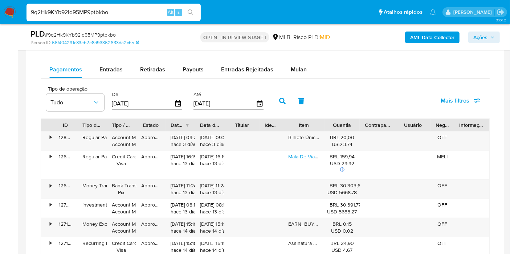
scroll to position [603, 0]
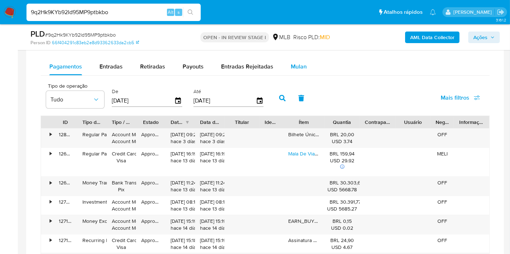
click at [302, 65] on span "Mulan" at bounding box center [299, 66] width 16 height 8
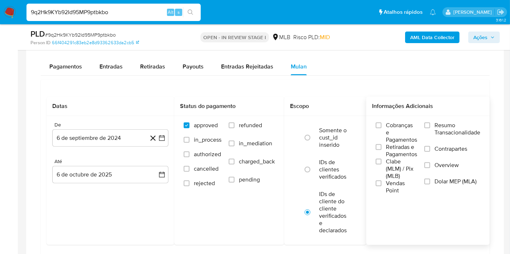
click at [460, 122] on span "Resumo Transacionalidade" at bounding box center [457, 129] width 46 height 15
click at [430, 123] on input "Resumo Transacionalidade" at bounding box center [427, 126] width 6 height 6
click at [163, 137] on icon "button" at bounding box center [161, 138] width 7 height 7
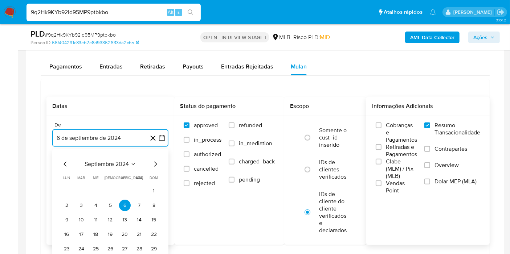
click at [124, 163] on span "septiembre 2024" at bounding box center [107, 164] width 44 height 7
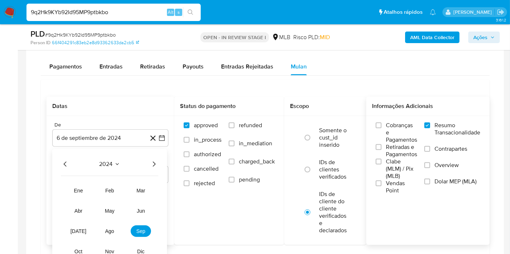
click at [153, 163] on icon "Año siguiente" at bounding box center [153, 164] width 9 height 9
click at [114, 226] on button "ago" at bounding box center [109, 232] width 20 height 12
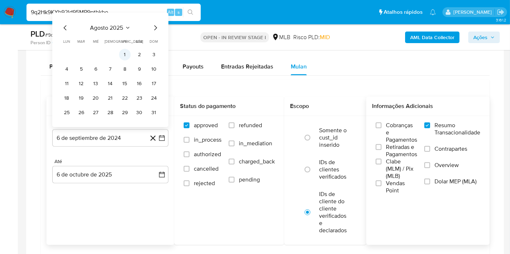
click at [119, 57] on td "1" at bounding box center [125, 55] width 12 height 12
click at [124, 55] on button "1" at bounding box center [125, 55] width 12 height 12
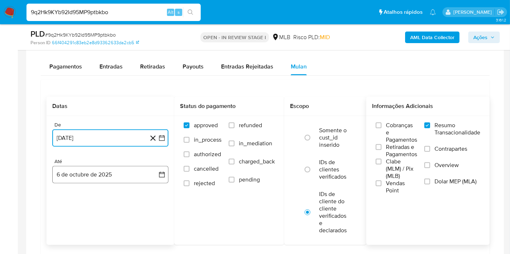
click at [149, 174] on button "6 de octubre de 2025" at bounding box center [110, 174] width 116 height 17
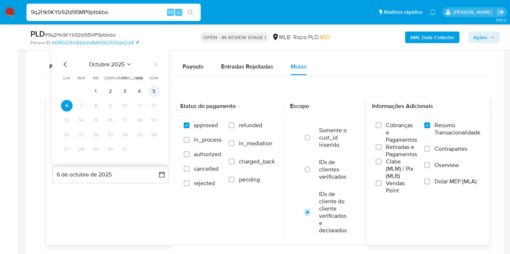
click at [159, 89] on button "5" at bounding box center [154, 92] width 12 height 12
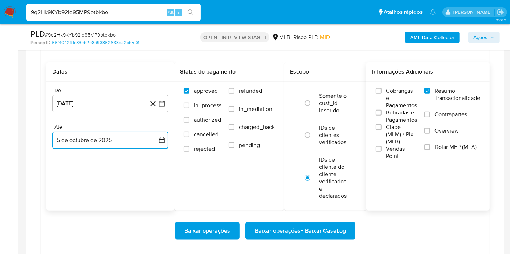
scroll to position [621, 0]
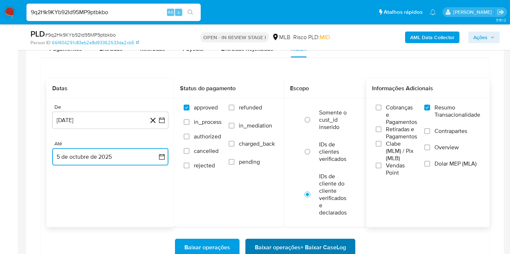
click at [337, 243] on span "Baixar operações + Baixar CaseLog" at bounding box center [300, 248] width 91 height 16
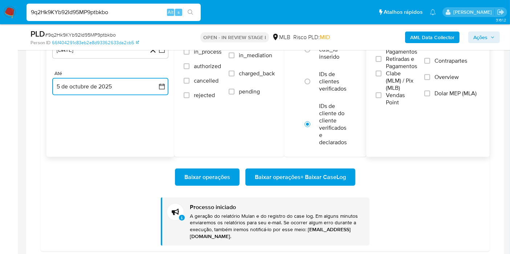
scroll to position [694, 0]
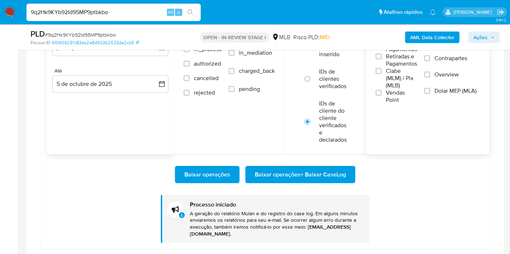
click at [124, 11] on input "9q2Hk9KYb92Id95MP9ptbkbo" at bounding box center [113, 12] width 174 height 9
paste input "jiCXYHWnQ86NITkJQk6QKnzU"
type input "jiCXYHWnQ86NITkJQk6QKnzU"
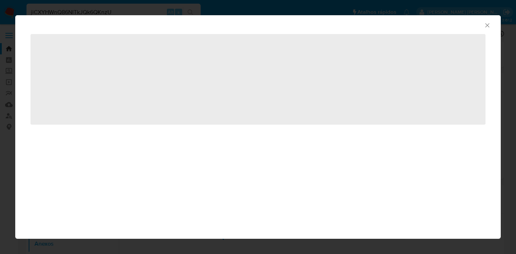
select select "10"
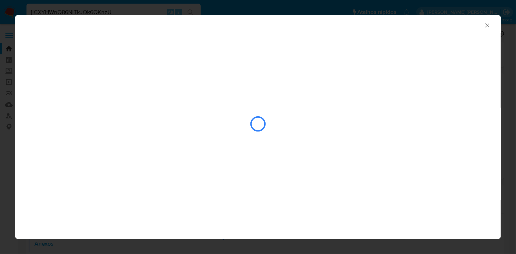
click at [153, 88] on div "closure-recommendation-modal" at bounding box center [257, 124] width 455 height 73
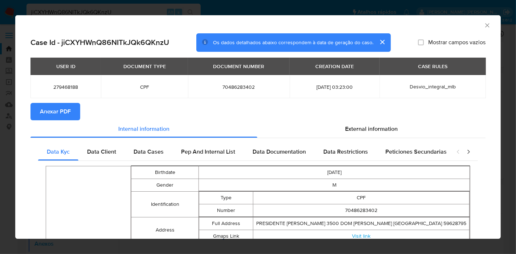
click at [63, 104] on span "Anexar PDF" at bounding box center [55, 112] width 31 height 16
click at [484, 26] on icon "Fechar a janela" at bounding box center [487, 25] width 7 height 7
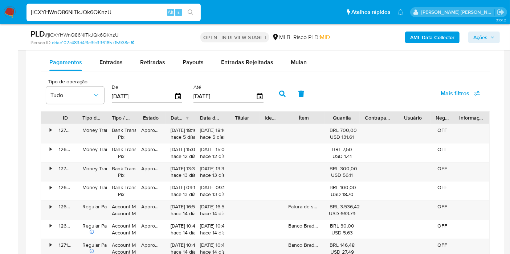
scroll to position [609, 0]
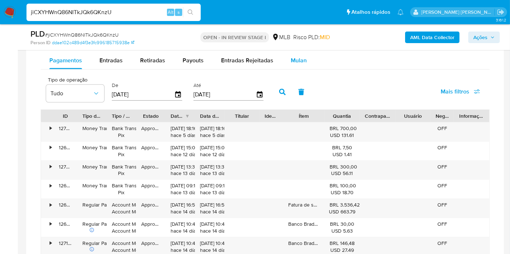
click at [307, 55] on button "Mulan" at bounding box center [298, 60] width 33 height 17
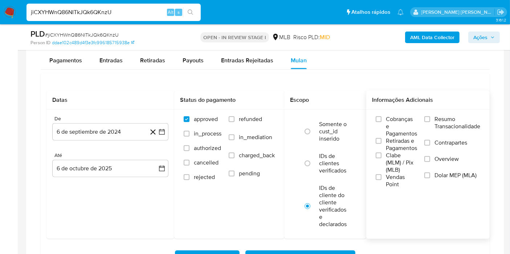
click at [432, 126] on label "Resumo Transacionalidade" at bounding box center [452, 128] width 56 height 24
click at [430, 122] on input "Resumo Transacionalidade" at bounding box center [427, 119] width 6 height 6
click at [164, 130] on icon "button" at bounding box center [162, 132] width 6 height 6
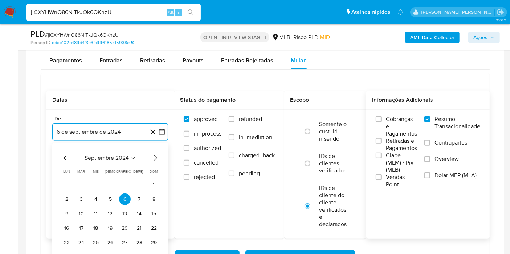
click at [98, 156] on span "septiembre 2024" at bounding box center [107, 158] width 44 height 7
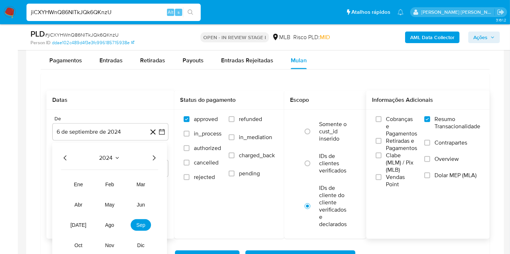
click at [152, 157] on icon "Año siguiente" at bounding box center [153, 158] width 9 height 9
click at [118, 225] on button "ago" at bounding box center [109, 226] width 20 height 12
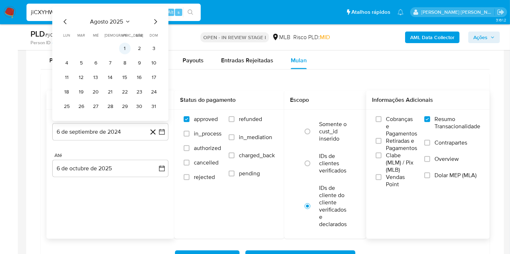
click at [122, 46] on button "1" at bounding box center [125, 49] width 12 height 12
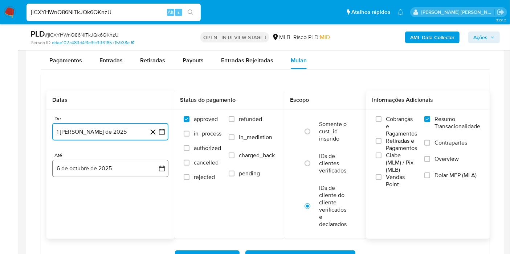
click at [143, 166] on button "6 de octubre de 2025" at bounding box center [110, 168] width 116 height 17
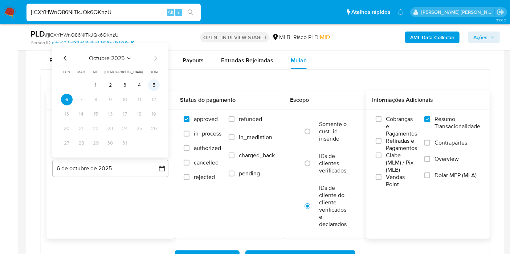
click at [156, 79] on button "5" at bounding box center [154, 85] width 12 height 12
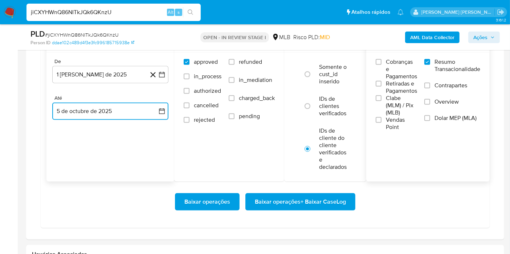
scroll to position [665, 0]
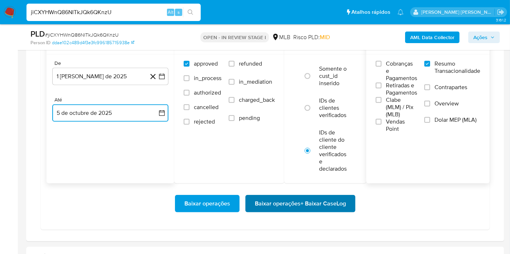
click at [313, 197] on span "Baixar operações + Baixar CaseLog" at bounding box center [300, 204] width 91 height 16
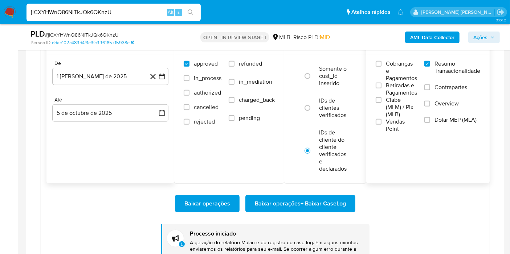
click at [152, 13] on input "jiCXYHWnQ86NITkJQk6QKnzU" at bounding box center [113, 12] width 174 height 9
paste input "VWmy3LrGU4zGw0OxXhU6FDHr"
type input "VWmy3LrGU4zGw0OxXhU6FDHr"
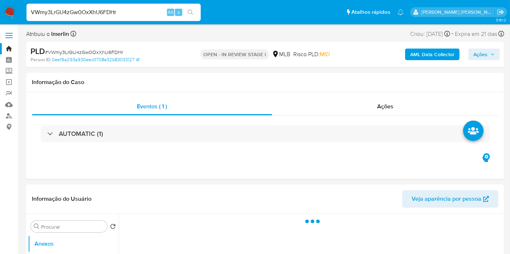
select select "10"
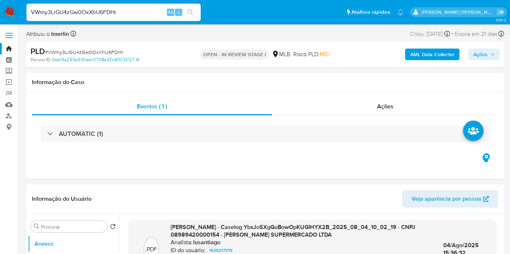
click at [424, 49] on b "AML Data Collector" at bounding box center [432, 55] width 44 height 12
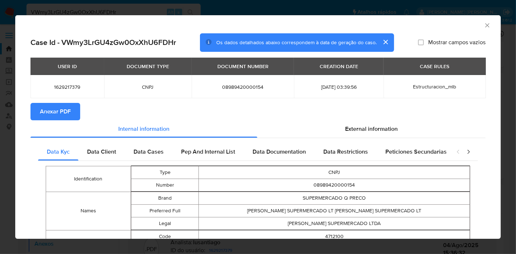
click at [66, 111] on span "Anexar PDF" at bounding box center [55, 112] width 31 height 16
click at [484, 24] on icon "Fechar a janela" at bounding box center [487, 25] width 7 height 7
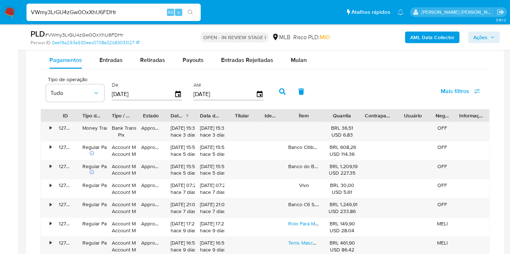
scroll to position [616, 0]
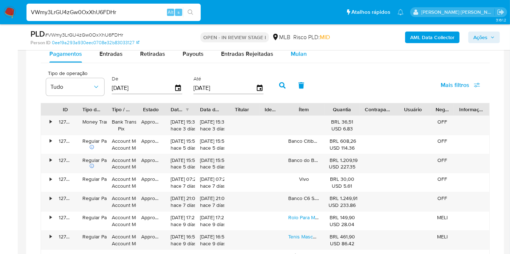
click at [287, 55] on button "Mulan" at bounding box center [298, 53] width 33 height 17
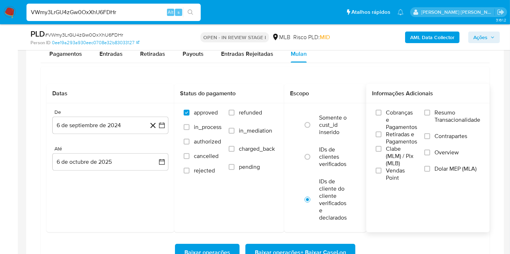
click at [431, 116] on label "Resumo Transacionalidade" at bounding box center [452, 121] width 56 height 24
click at [430, 116] on input "Resumo Transacionalidade" at bounding box center [427, 113] width 6 height 6
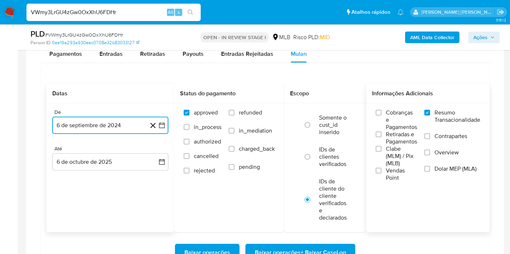
click at [163, 122] on icon "button" at bounding box center [161, 125] width 7 height 7
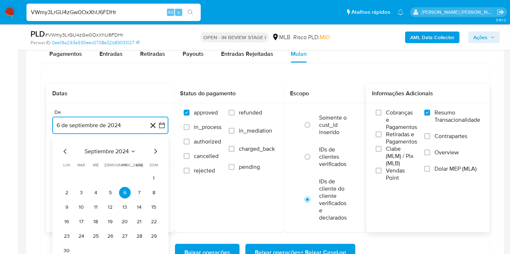
click at [119, 148] on span "septiembre 2024" at bounding box center [107, 151] width 44 height 7
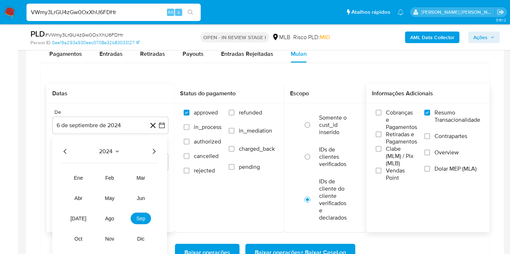
click at [151, 148] on icon "Año siguiente" at bounding box center [153, 151] width 9 height 9
click at [110, 217] on span "ago" at bounding box center [109, 219] width 9 height 6
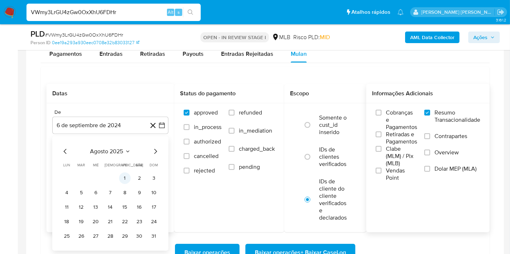
click at [121, 180] on button "1" at bounding box center [125, 179] width 12 height 12
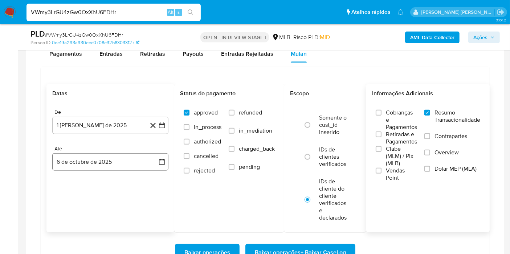
drag, startPoint x: 137, startPoint y: 172, endPoint x: 141, endPoint y: 168, distance: 5.6
click at [141, 168] on div "De 1 de agosto de 2025 1-08-2025 Até 6 de octubre de 2025 6-10-2025" at bounding box center [110, 145] width 128 height 85
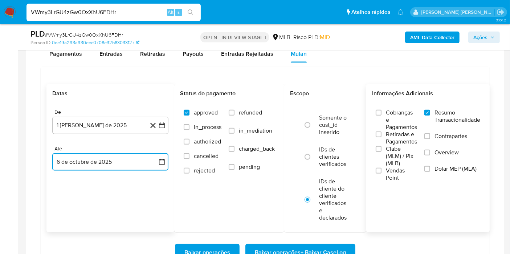
click at [141, 168] on button "6 de octubre de 2025" at bounding box center [110, 161] width 116 height 17
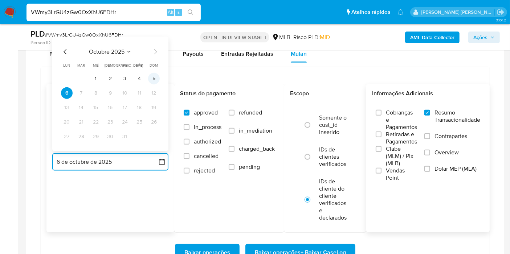
click at [153, 81] on button "5" at bounding box center [154, 79] width 12 height 12
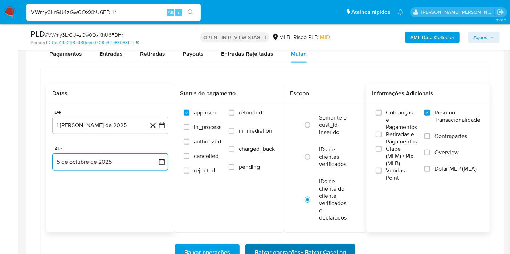
click at [296, 245] on span "Baixar operações + Baixar CaseLog" at bounding box center [300, 253] width 91 height 16
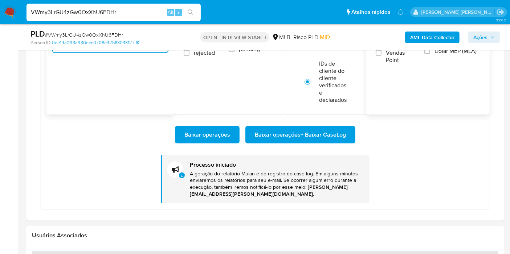
scroll to position [732, 0]
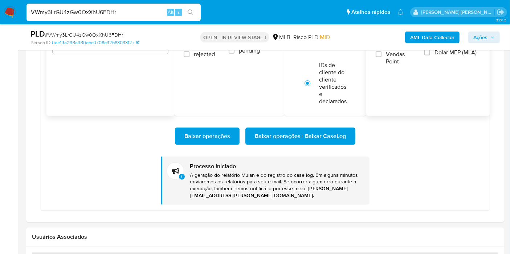
click at [10, 9] on img at bounding box center [10, 12] width 12 height 12
